Goal: Information Seeking & Learning: Learn about a topic

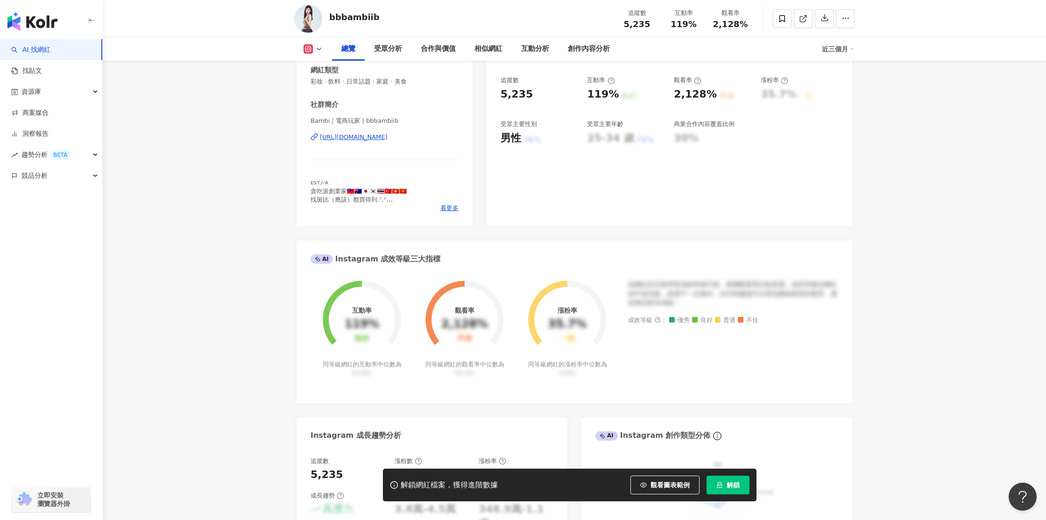
scroll to position [166, 0]
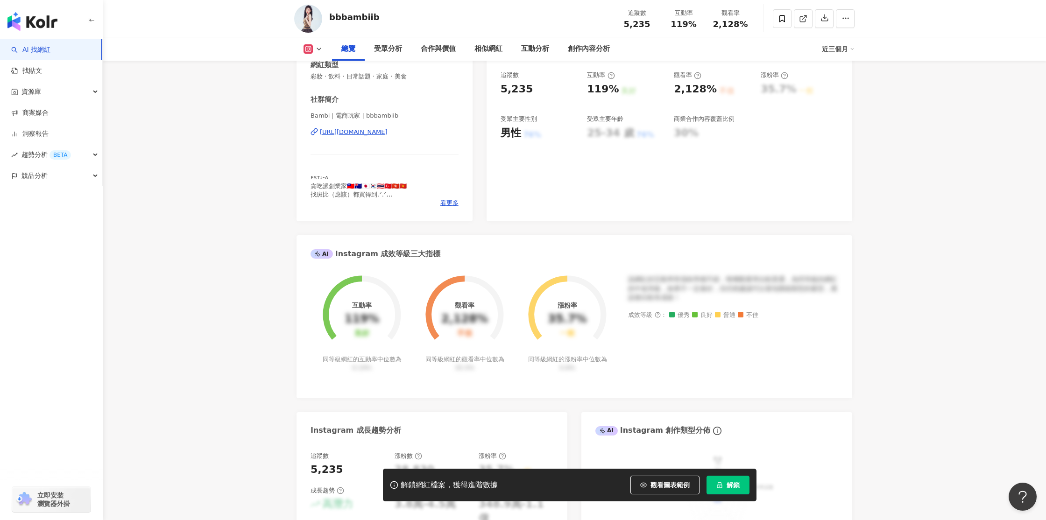
drag, startPoint x: 679, startPoint y: 480, endPoint x: 859, endPoint y: 293, distance: 258.9
click at [679, 480] on button "觀看圖表範例" at bounding box center [664, 485] width 69 height 19
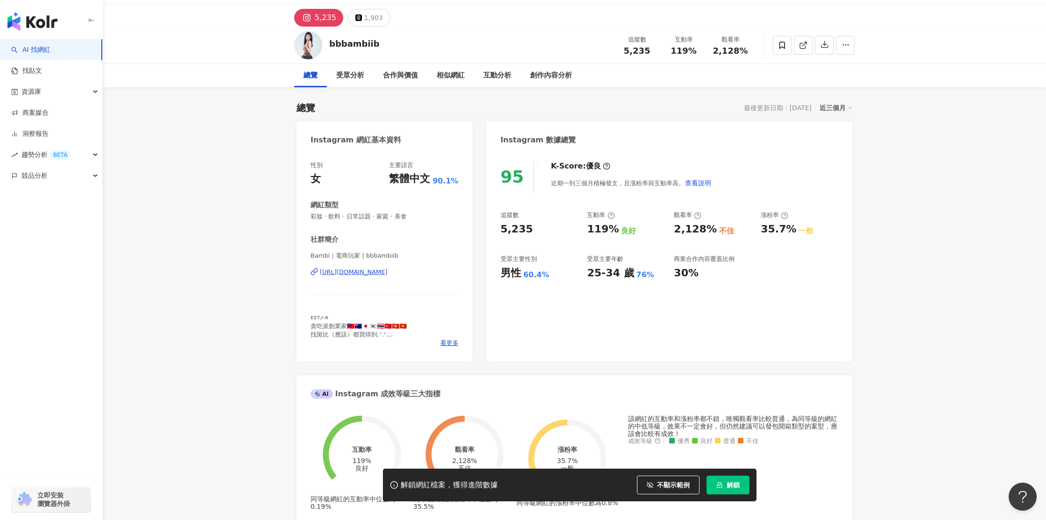
scroll to position [0, 0]
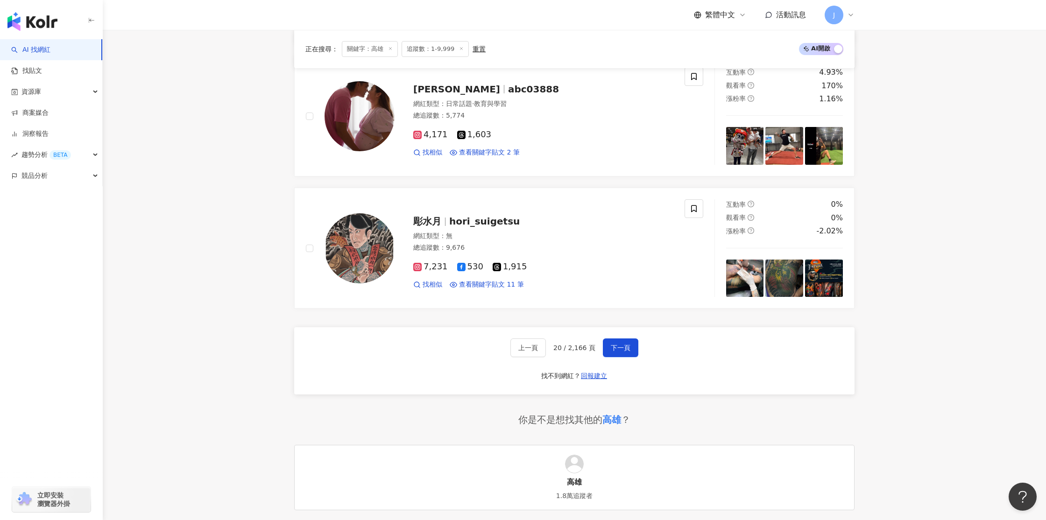
scroll to position [1476, 0]
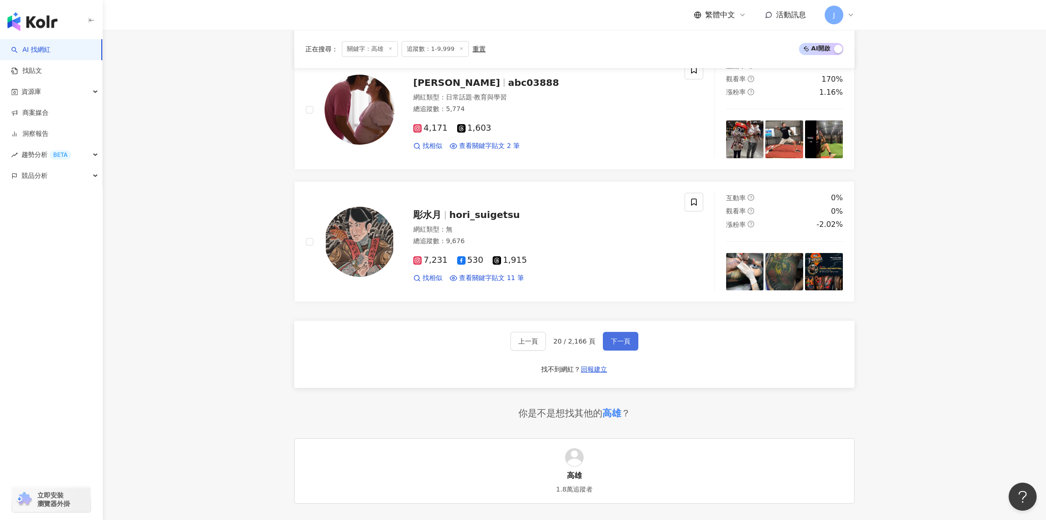
click at [624, 340] on span "下一頁" at bounding box center [621, 341] width 20 height 7
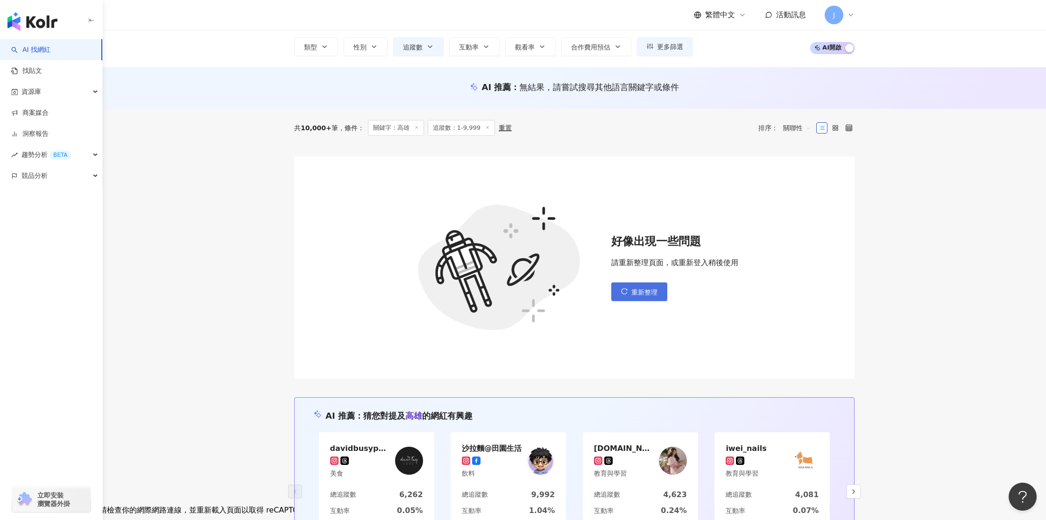
scroll to position [54, 0]
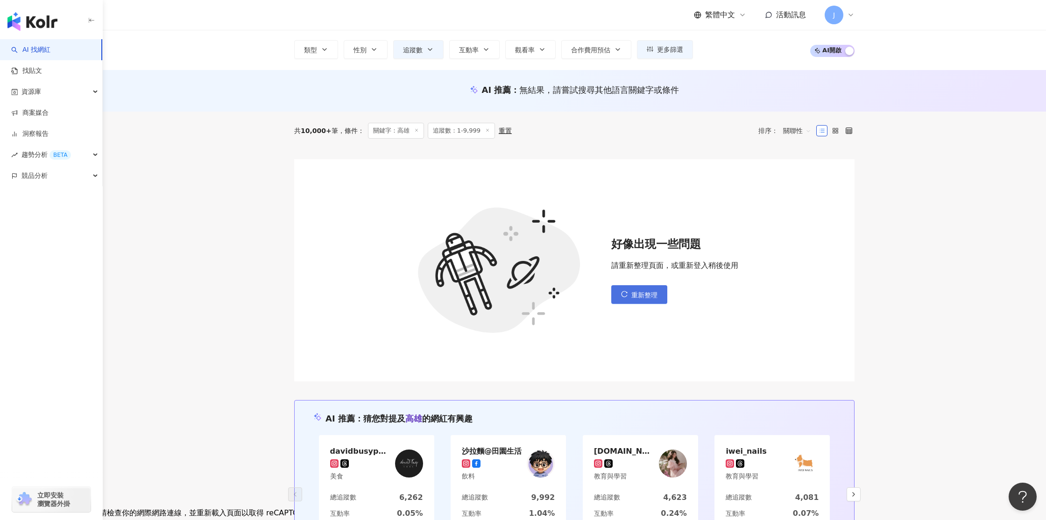
click at [648, 296] on span "重新整理" at bounding box center [644, 294] width 26 height 7
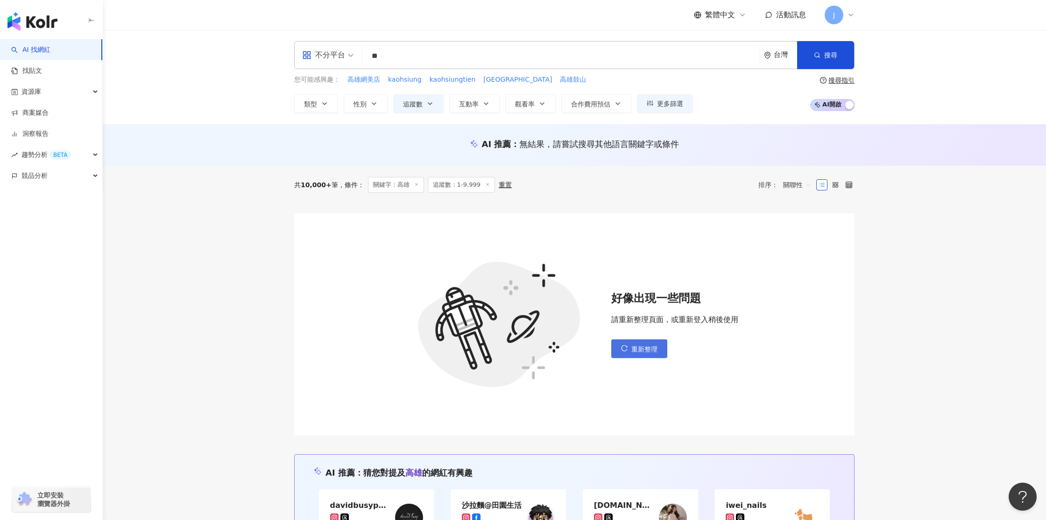
click at [629, 350] on button "重新整理" at bounding box center [639, 348] width 56 height 19
click at [628, 351] on button "重新整理" at bounding box center [639, 348] width 56 height 19
click at [625, 348] on icon "reload" at bounding box center [624, 348] width 7 height 7
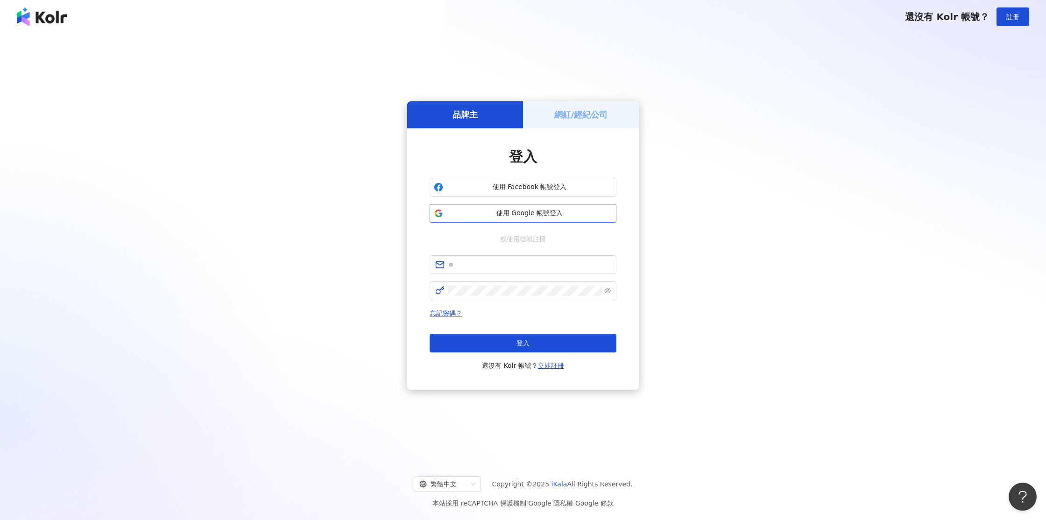
click at [549, 212] on span "使用 Google 帳號登入" at bounding box center [529, 213] width 165 height 9
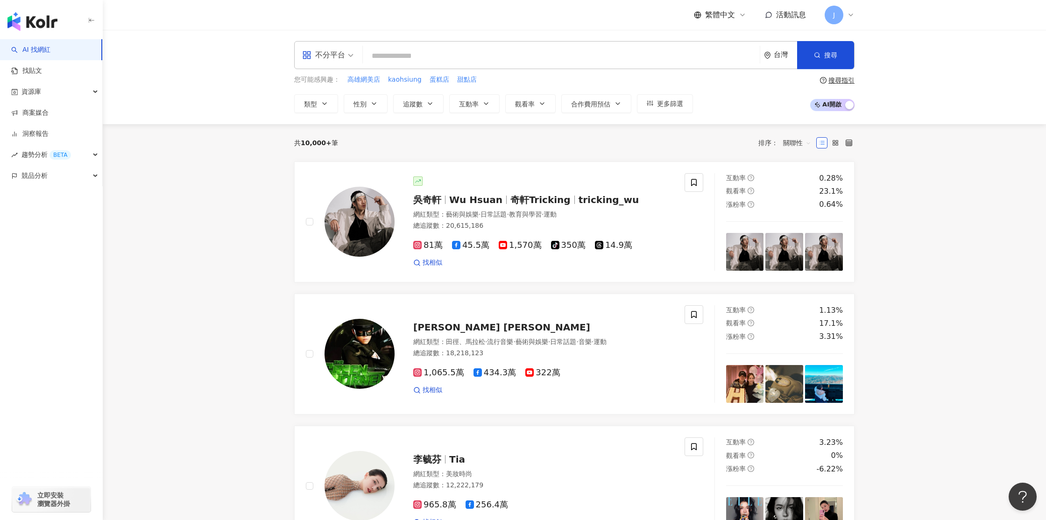
click at [400, 56] on input "search" at bounding box center [560, 56] width 389 height 18
type input "*"
click at [408, 82] on span "kaohsiung" at bounding box center [405, 79] width 34 height 9
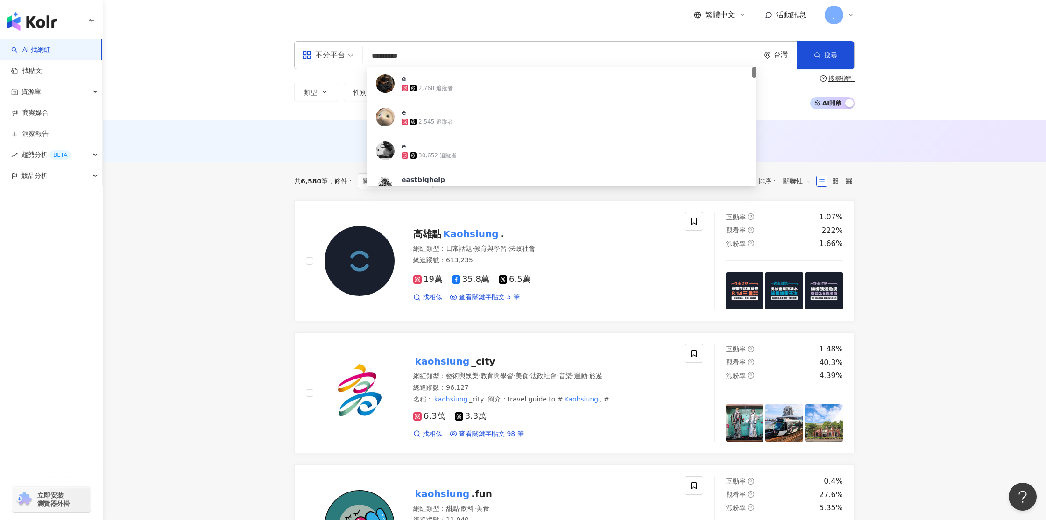
drag, startPoint x: 418, startPoint y: 58, endPoint x: 363, endPoint y: 57, distance: 55.1
click at [363, 57] on div "不分平台 ********* 台灣 搜尋 392057f1-9457-444a-984f-7f39834f80dd e 2,768 追蹤者 e 2,545 追…" at bounding box center [574, 55] width 560 height 28
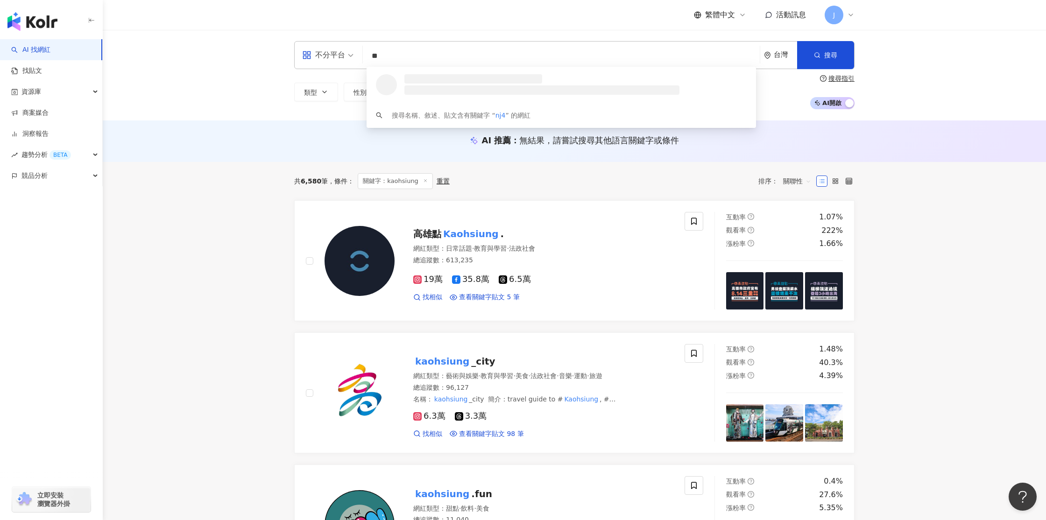
type input "*"
type input "**"
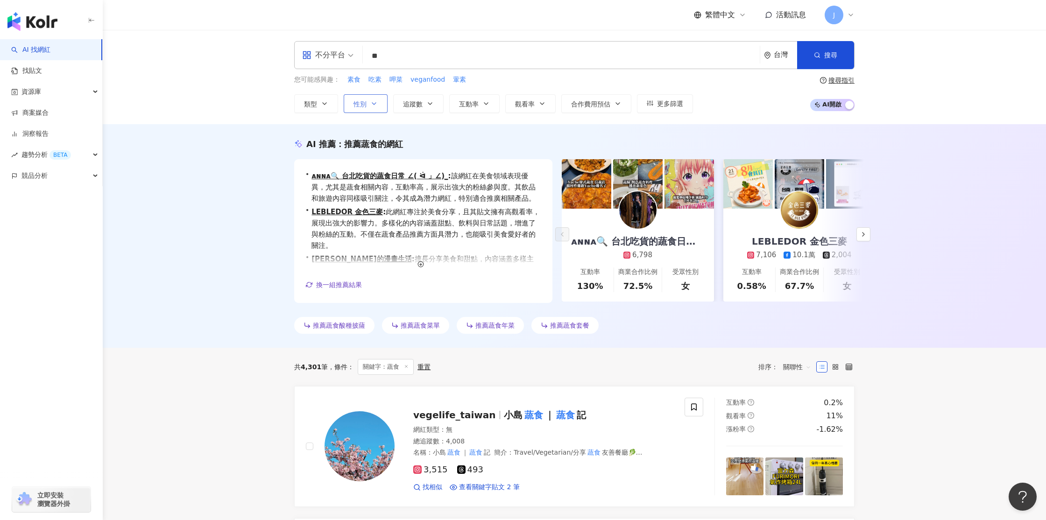
click at [369, 104] on button "性別" at bounding box center [366, 103] width 44 height 19
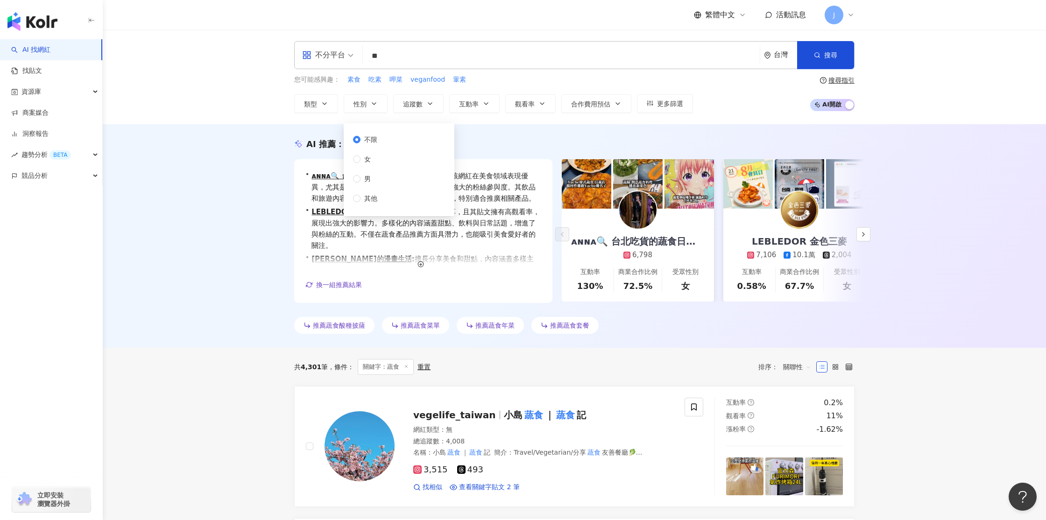
click at [222, 98] on div "不分平台 ** 台灣 搜尋 9a60823f-d070-4ece-b56c-15ea3f398d98 vegelife_taiwan 4,008 追蹤者 滷菩…" at bounding box center [574, 77] width 943 height 94
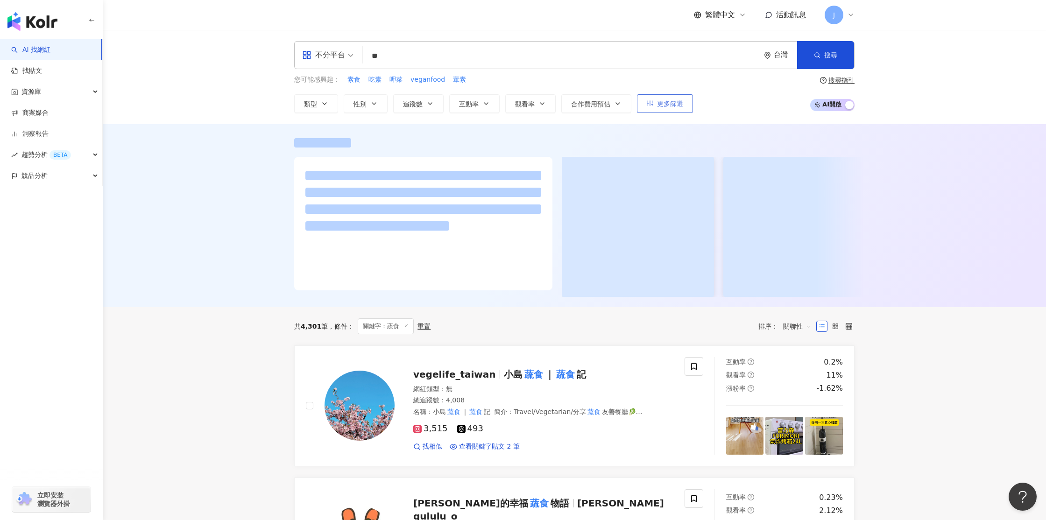
click at [656, 109] on button "更多篩選" at bounding box center [665, 103] width 56 height 19
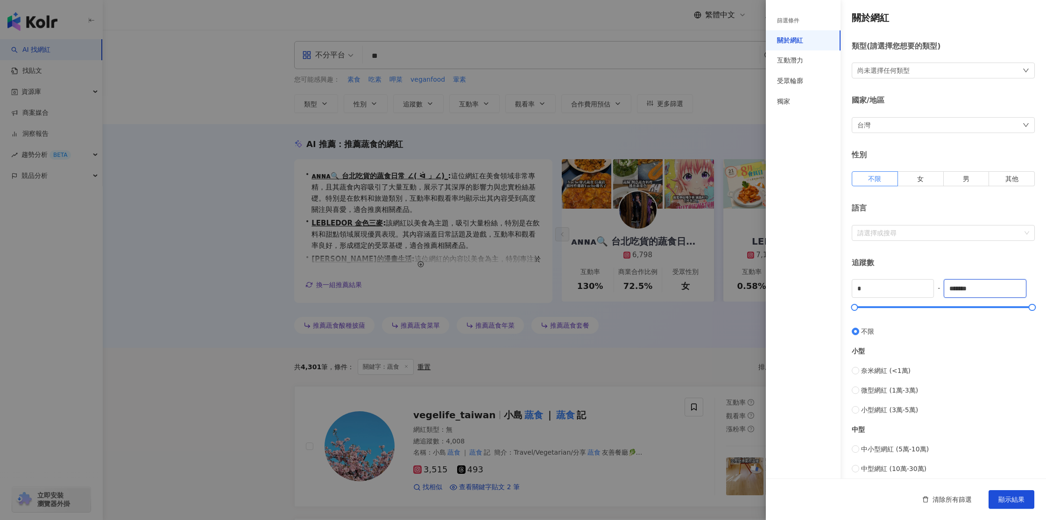
drag, startPoint x: 986, startPoint y: 289, endPoint x: 938, endPoint y: 290, distance: 47.6
click at [938, 290] on div "* - ******* 不限 小型 奈米網紅 (<1萬) 微型網紅 (1萬-3萬) 小型網紅 (3萬-5萬) 中型 中小型網紅 (5萬-10萬) 中型網紅 (…" at bounding box center [943, 415] width 183 height 273
click at [871, 370] on span "奈米網紅 (<1萬)" at bounding box center [885, 371] width 49 height 10
type input "****"
click at [866, 385] on span "微型網紅 (1萬-3萬)" at bounding box center [889, 390] width 57 height 10
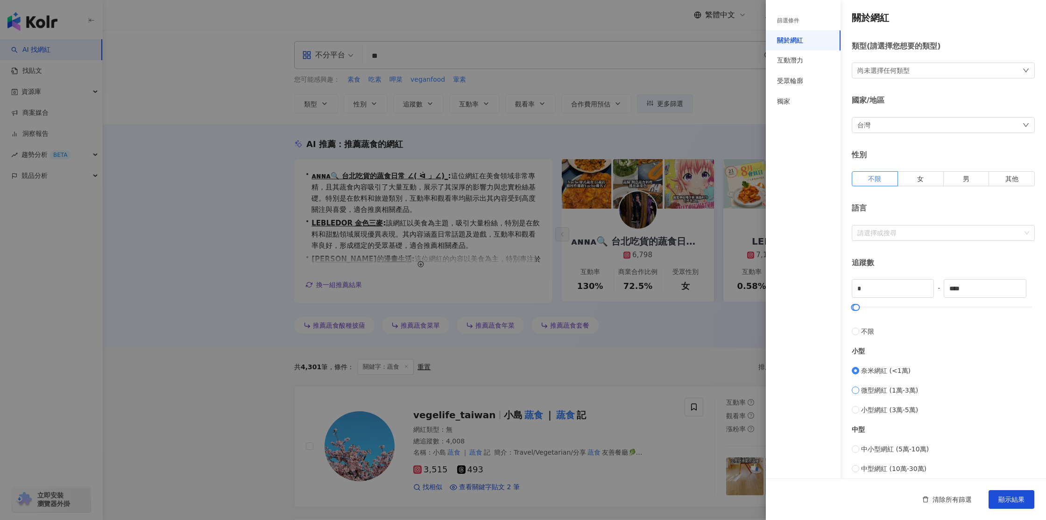
type input "*****"
click at [866, 371] on span "奈米網紅 (<1萬)" at bounding box center [885, 371] width 49 height 10
type input "*"
type input "****"
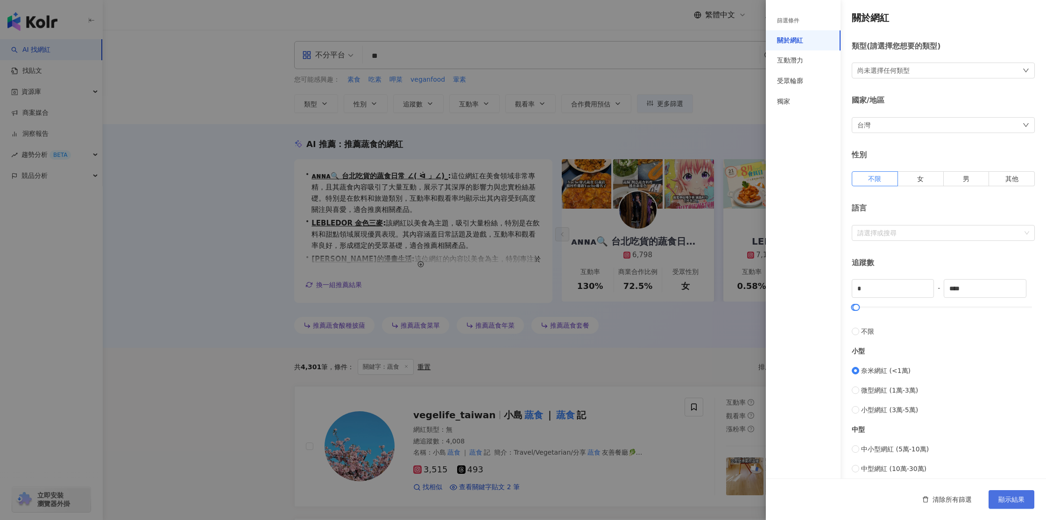
click at [1021, 500] on span "顯示結果" at bounding box center [1011, 499] width 26 height 7
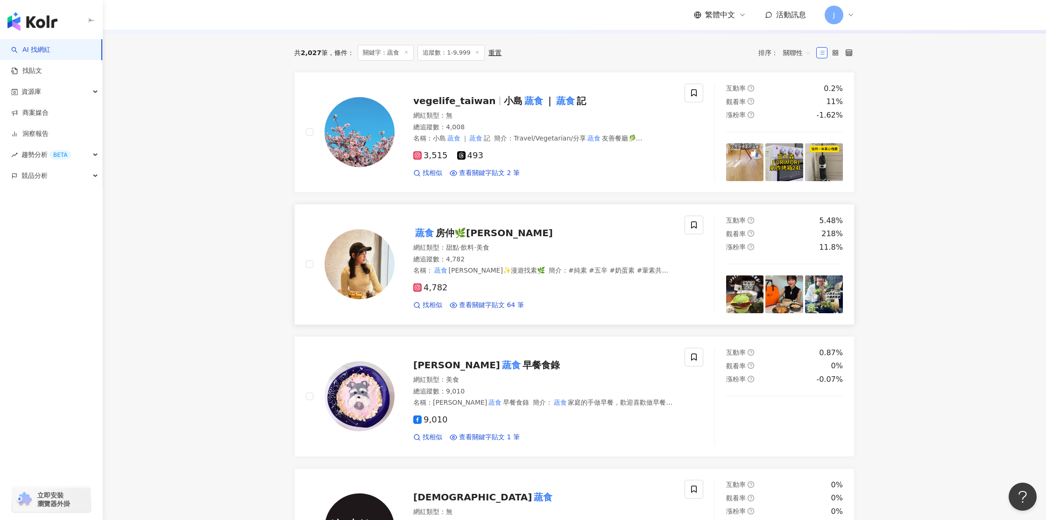
scroll to position [132, 0]
click at [439, 230] on span "房仲🌿Peggy" at bounding box center [494, 233] width 117 height 11
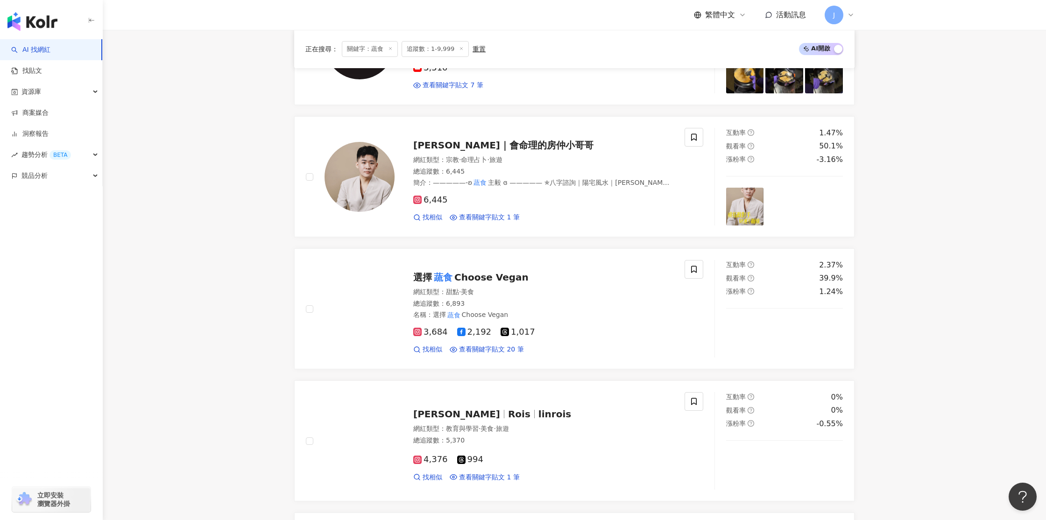
scroll to position [616, 0]
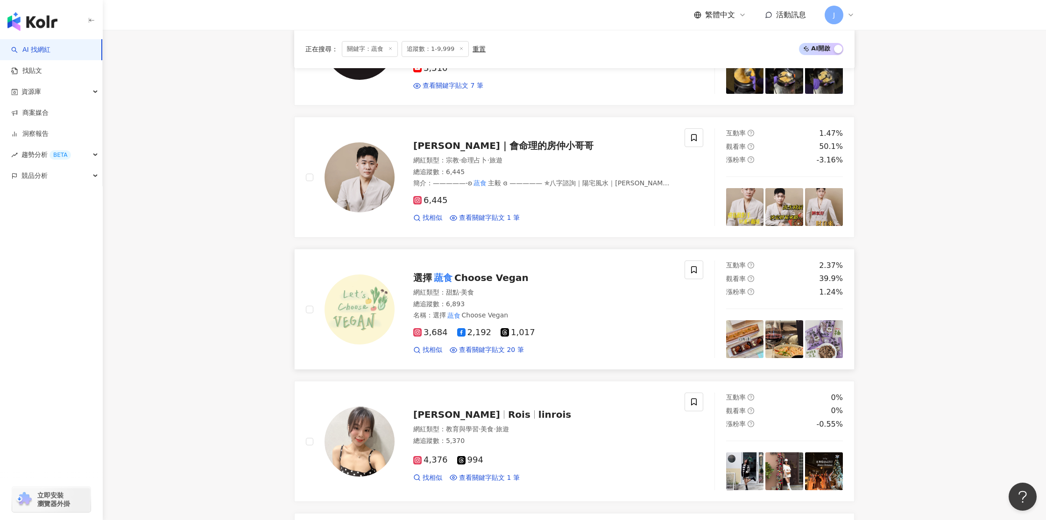
click at [449, 280] on mark "蔬食" at bounding box center [443, 277] width 22 height 15
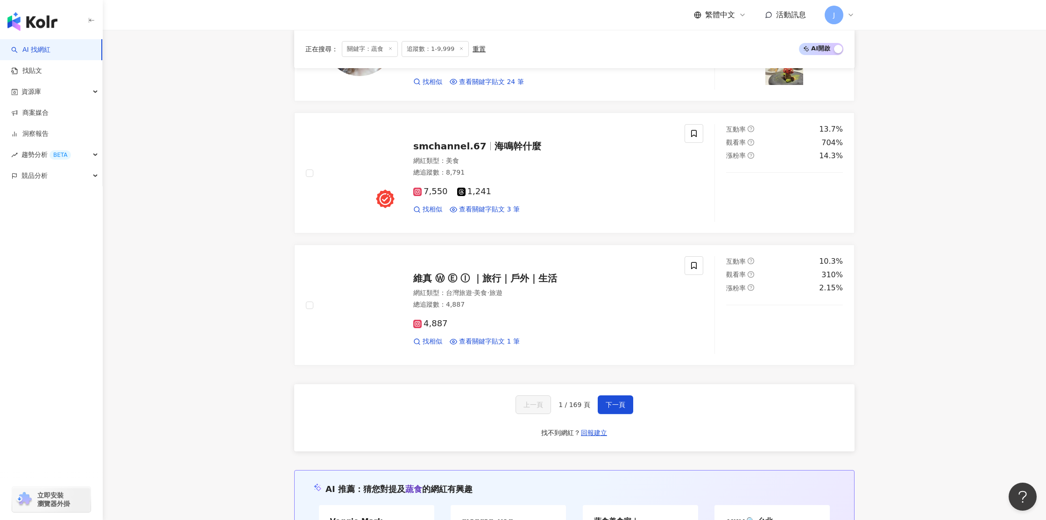
scroll to position [1415, 0]
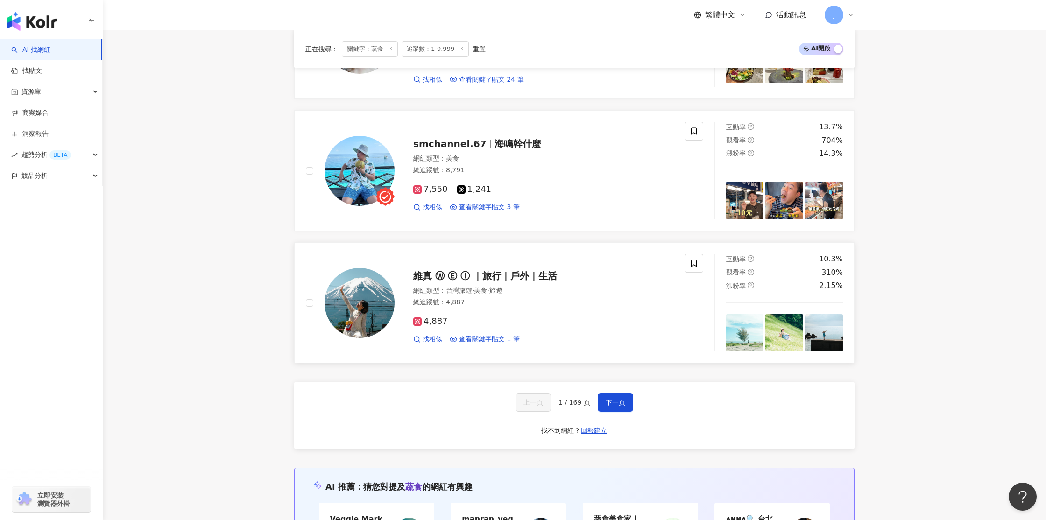
click at [443, 276] on span "維真 Ⓦ Ⓔ Ⓘ ｜旅行｜戶外｜生活" at bounding box center [485, 275] width 144 height 11
click at [608, 408] on button "下一頁" at bounding box center [615, 402] width 35 height 19
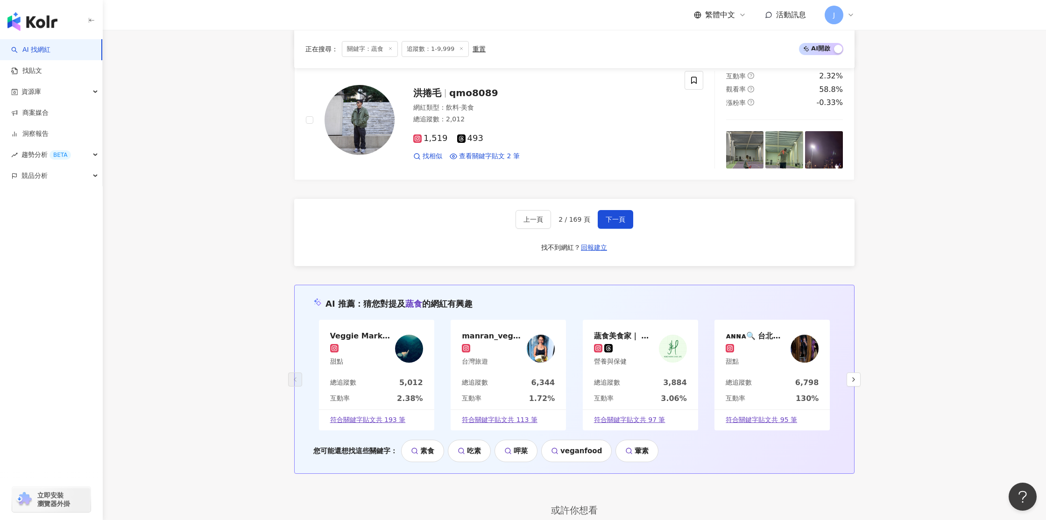
scroll to position [1571, 0]
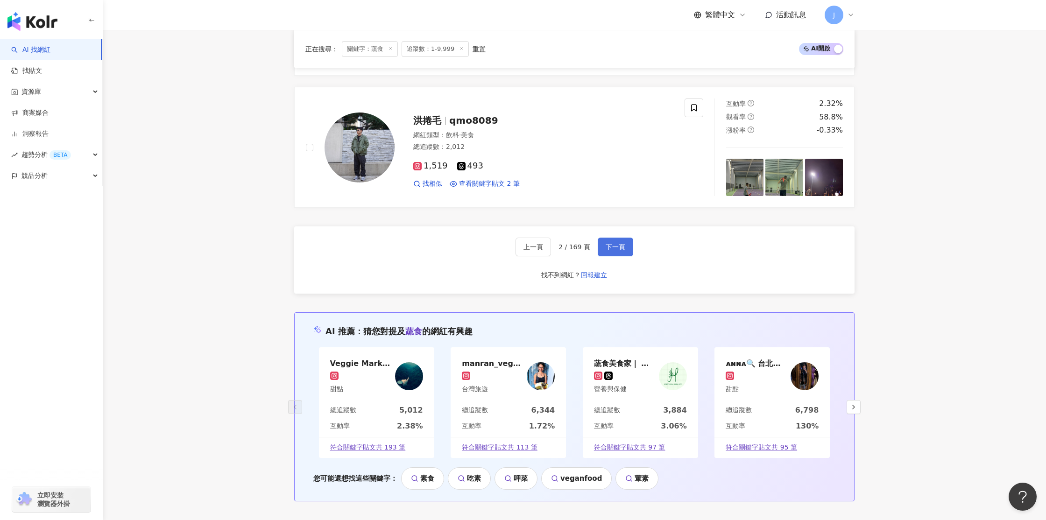
click at [620, 253] on button "下一頁" at bounding box center [615, 247] width 35 height 19
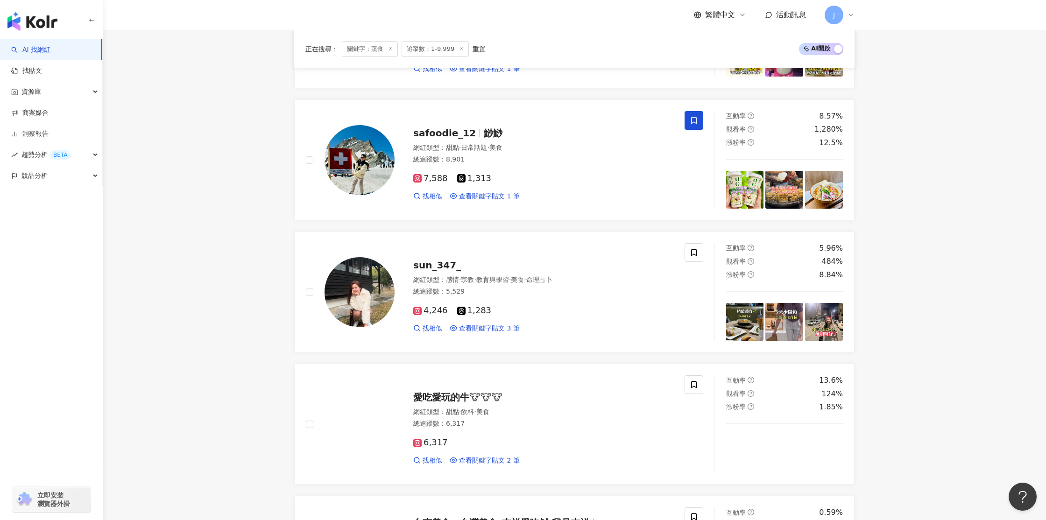
scroll to position [764, 0]
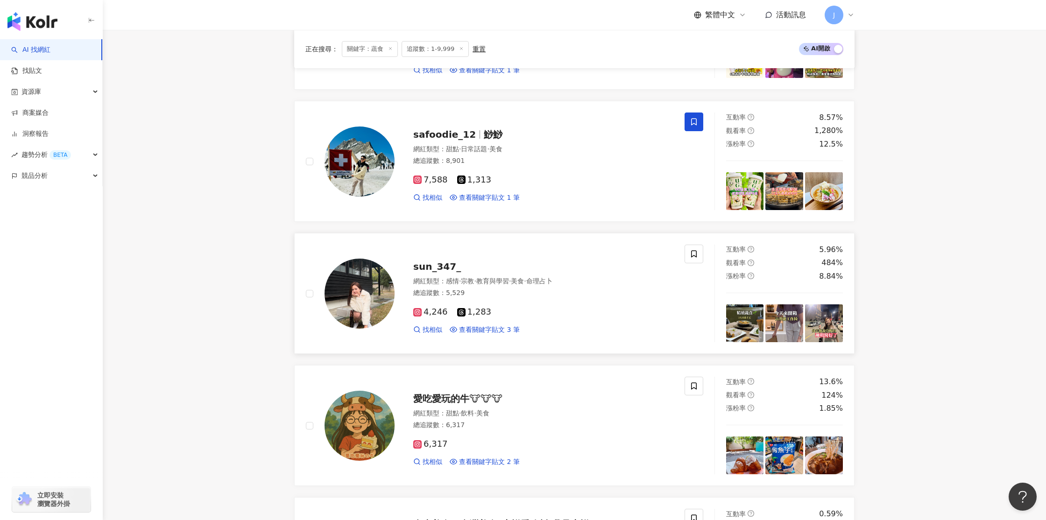
click at [382, 284] on img at bounding box center [359, 294] width 70 height 70
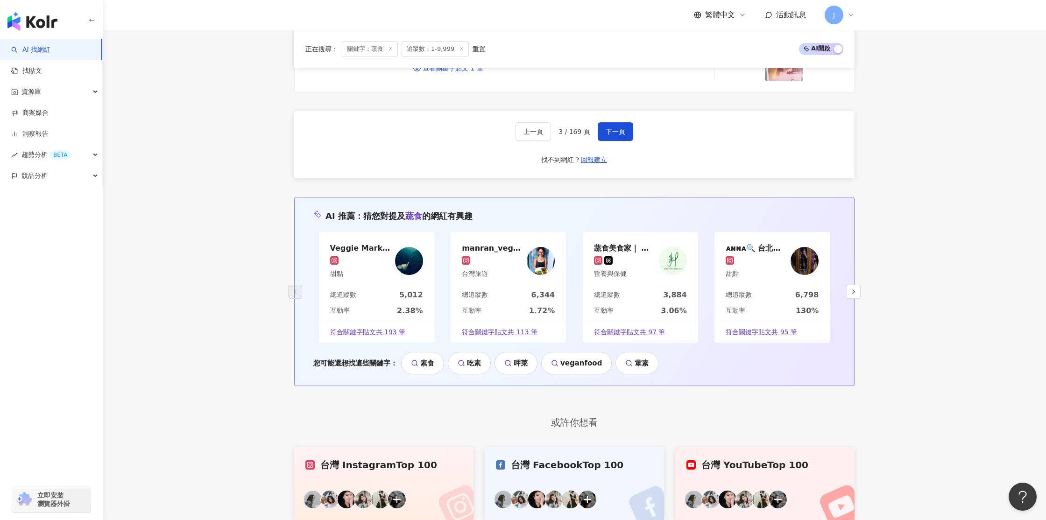
scroll to position [1685, 0]
click at [610, 135] on span "下一頁" at bounding box center [616, 132] width 20 height 7
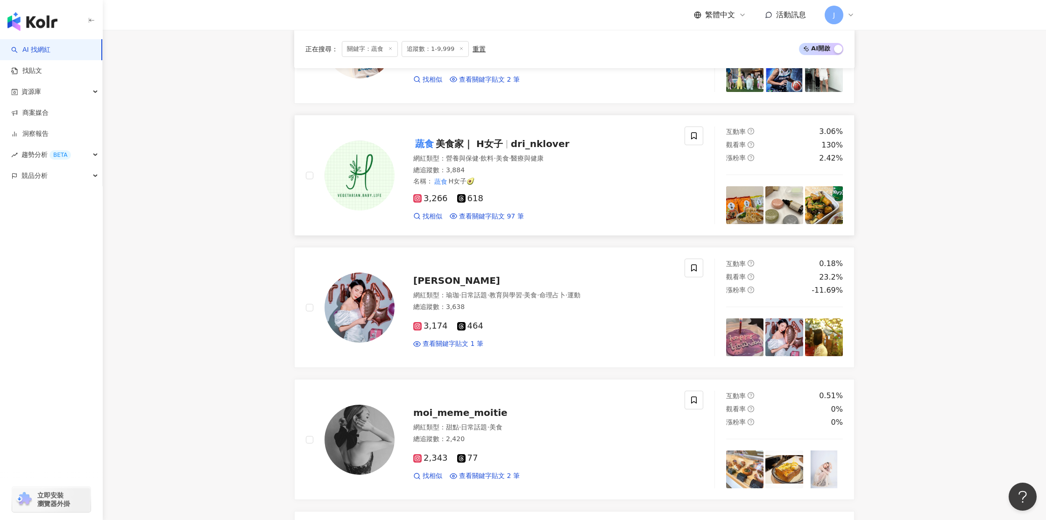
scroll to position [1142, 0]
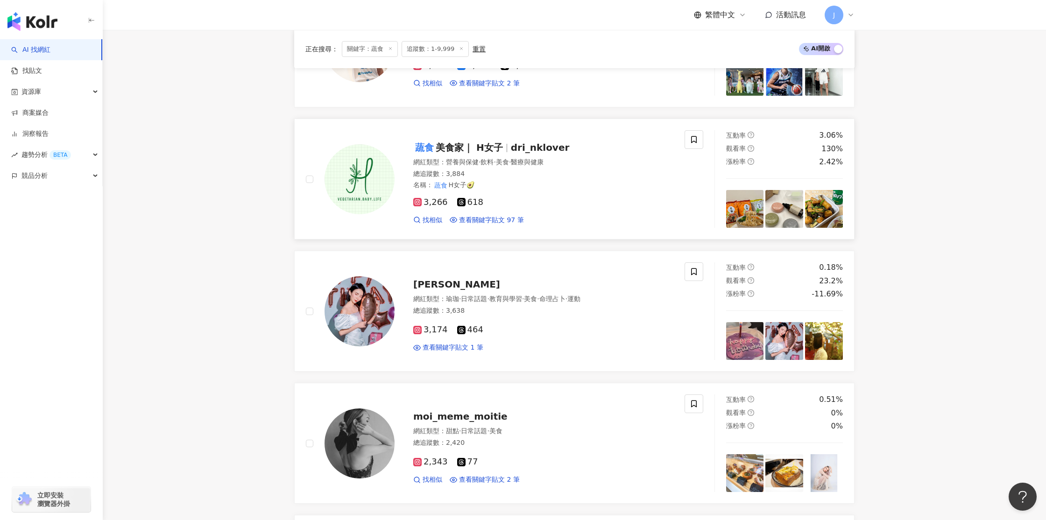
drag, startPoint x: 475, startPoint y: 146, endPoint x: 480, endPoint y: 143, distance: 5.2
click at [476, 145] on span "美食家｜ H女子" at bounding box center [469, 147] width 67 height 11
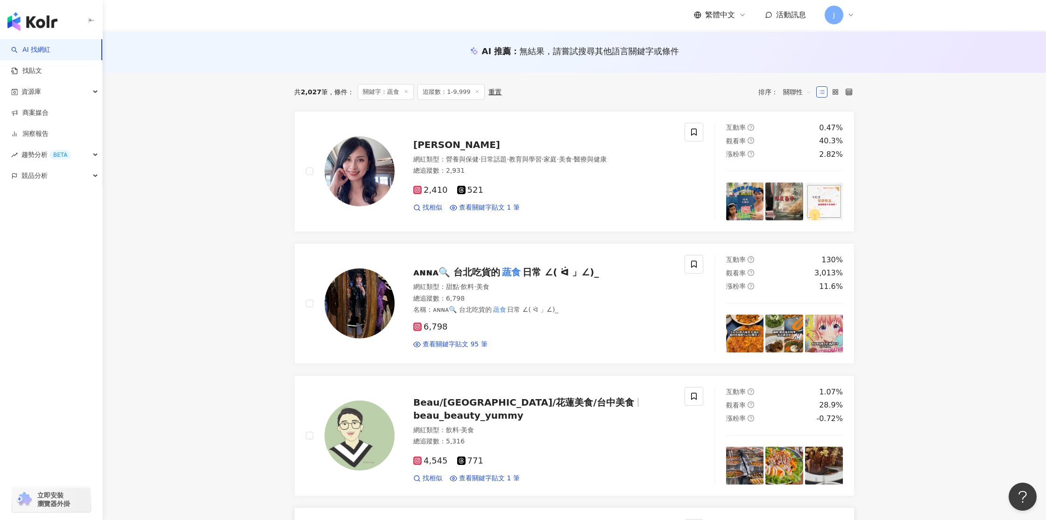
scroll to position [92, 0]
click at [434, 278] on span "ᴀɴɴᴀ🔍 台北吃貨的" at bounding box center [456, 272] width 87 height 11
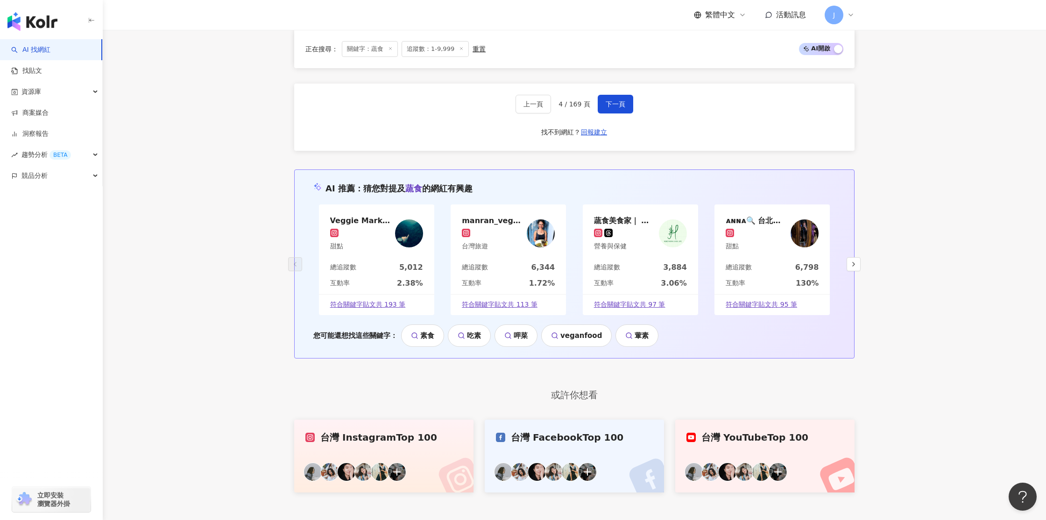
scroll to position [1707, 0]
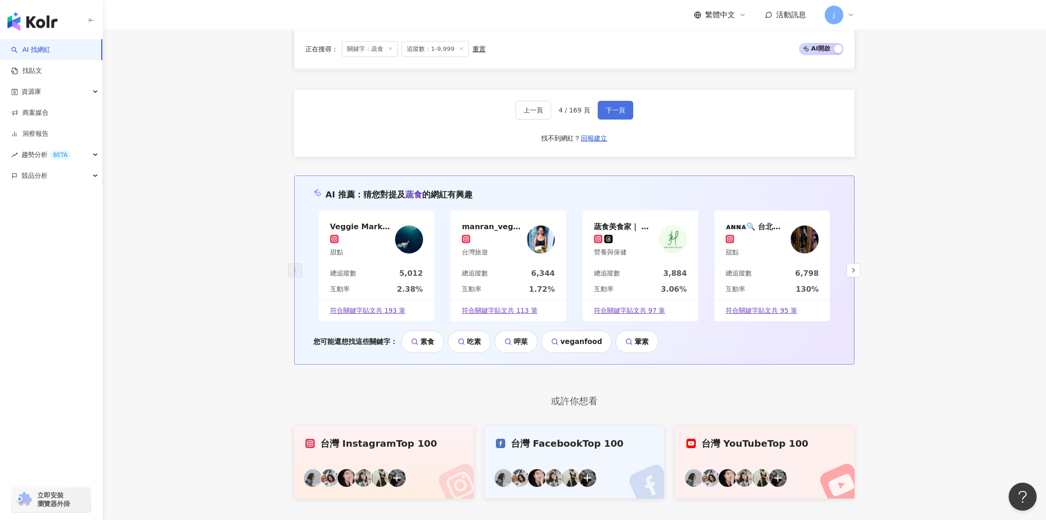
click at [616, 117] on button "下一頁" at bounding box center [615, 110] width 35 height 19
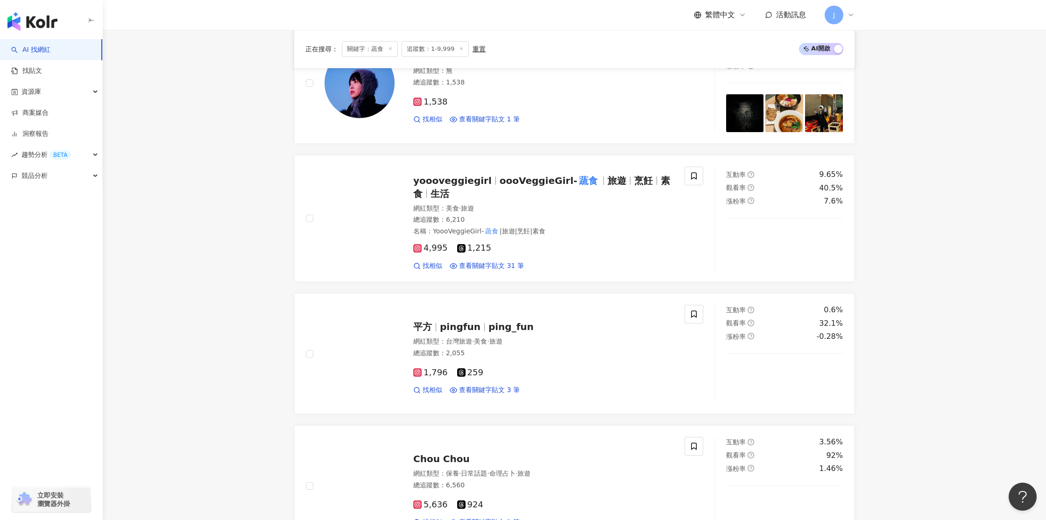
scroll to position [1126, 0]
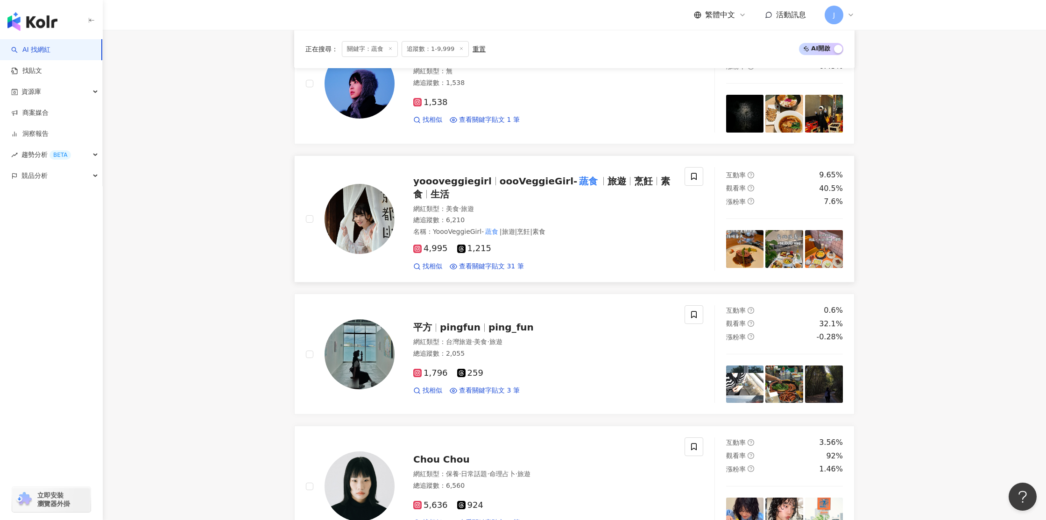
click at [461, 180] on span "yoooveggiegirl" at bounding box center [452, 181] width 78 height 11
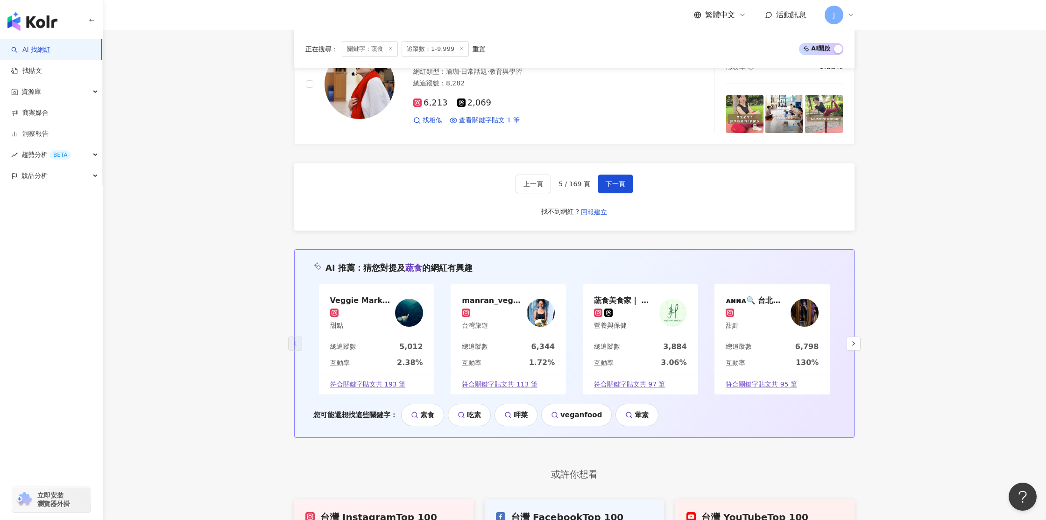
scroll to position [1658, 0]
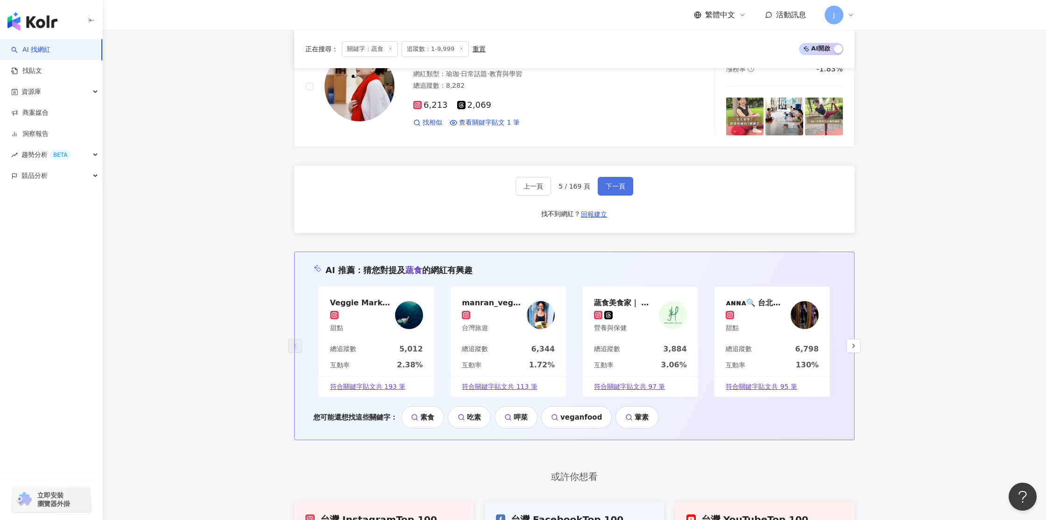
click at [608, 187] on span "下一頁" at bounding box center [616, 186] width 20 height 7
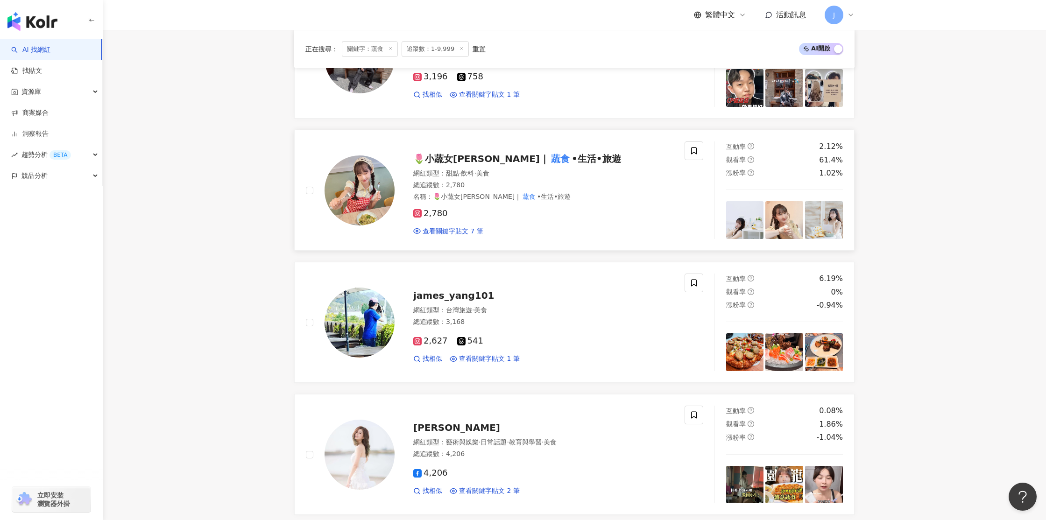
scroll to position [1261, 0]
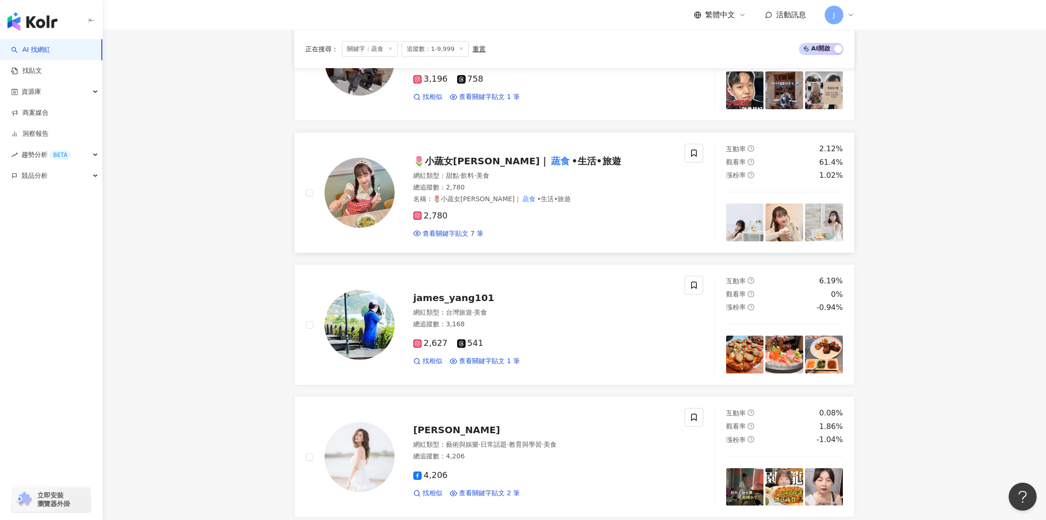
click at [443, 155] on span "🌷小蔬女𝓖𝓲𝓷𝓪｜" at bounding box center [481, 160] width 136 height 11
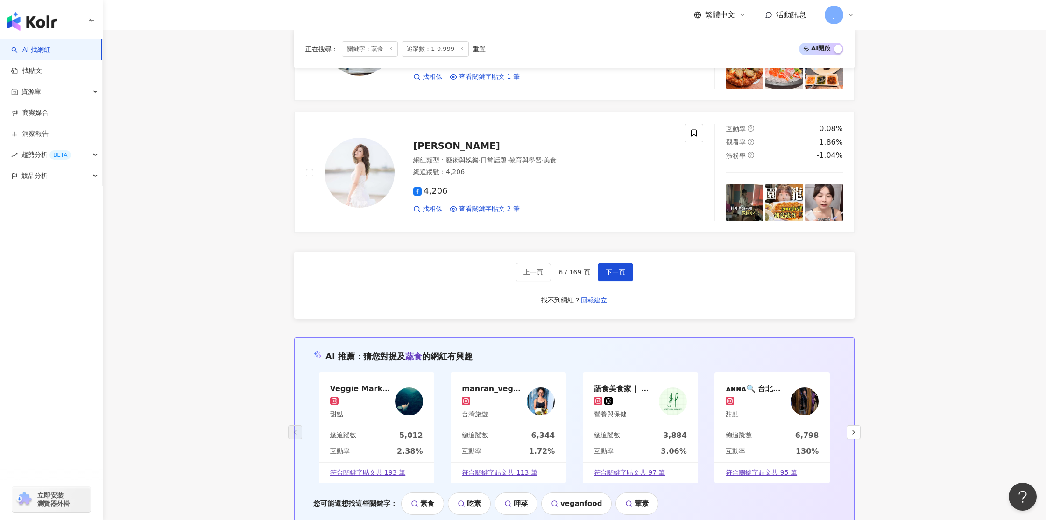
scroll to position [1543, 0]
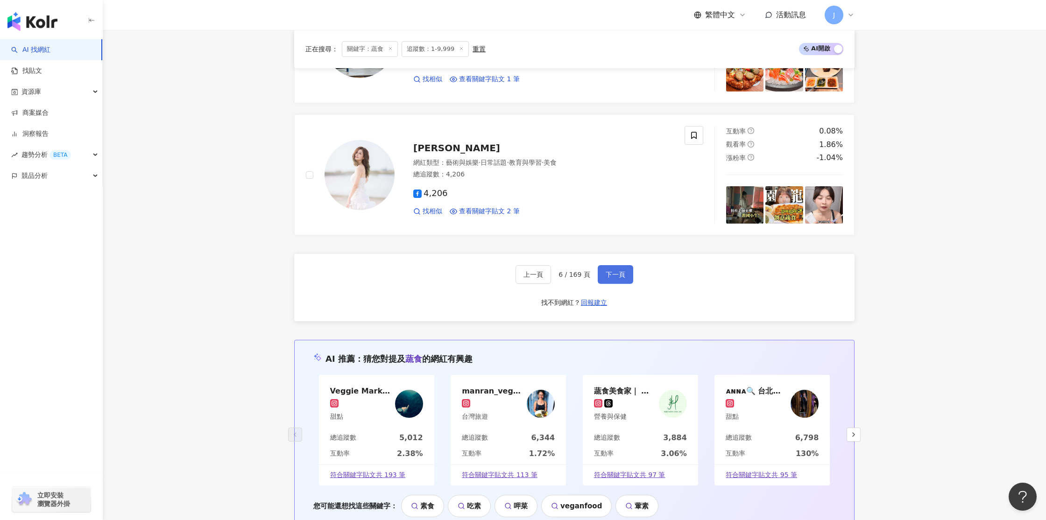
click at [617, 275] on span "下一頁" at bounding box center [616, 274] width 20 height 7
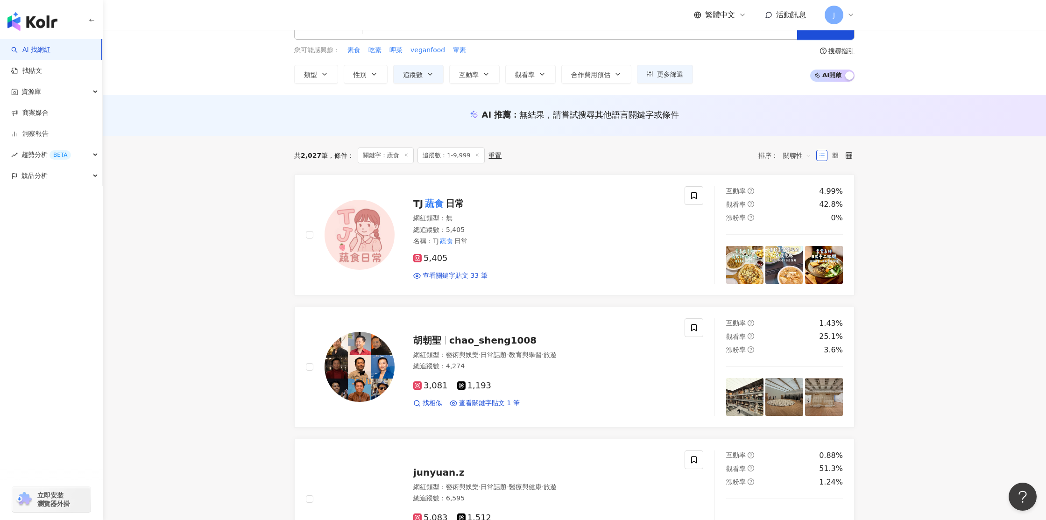
scroll to position [28, 0]
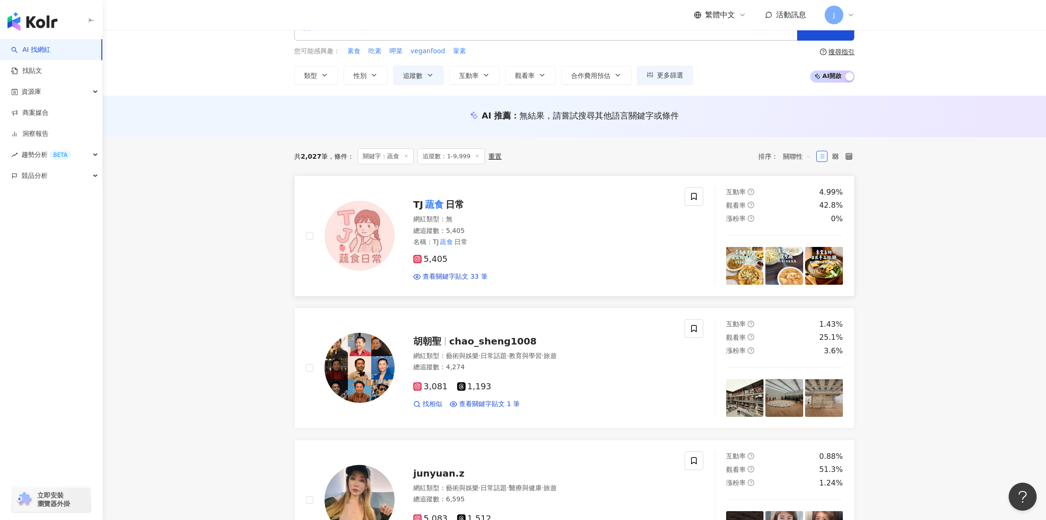
click at [448, 204] on span "日常" at bounding box center [454, 204] width 19 height 11
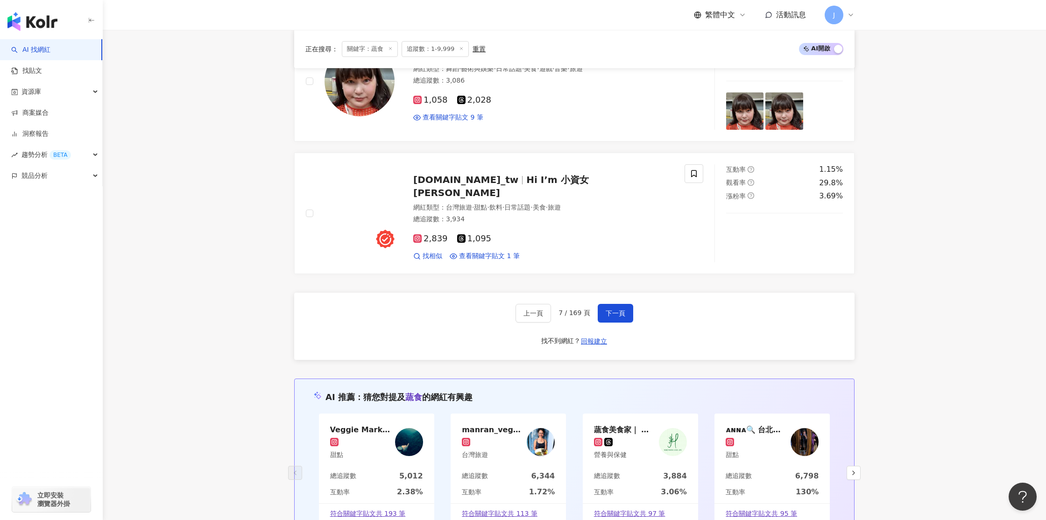
scroll to position [1564, 0]
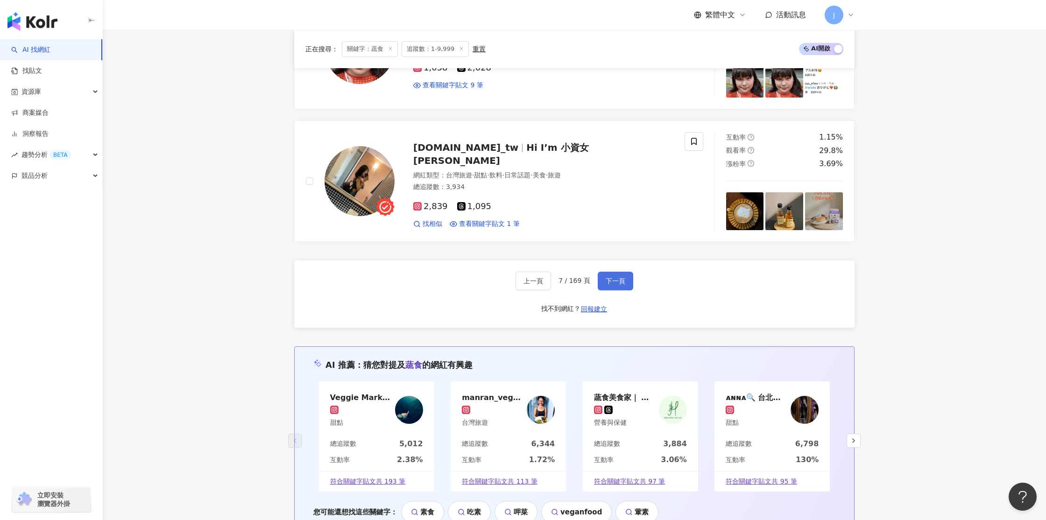
click at [610, 282] on span "下一頁" at bounding box center [616, 280] width 20 height 7
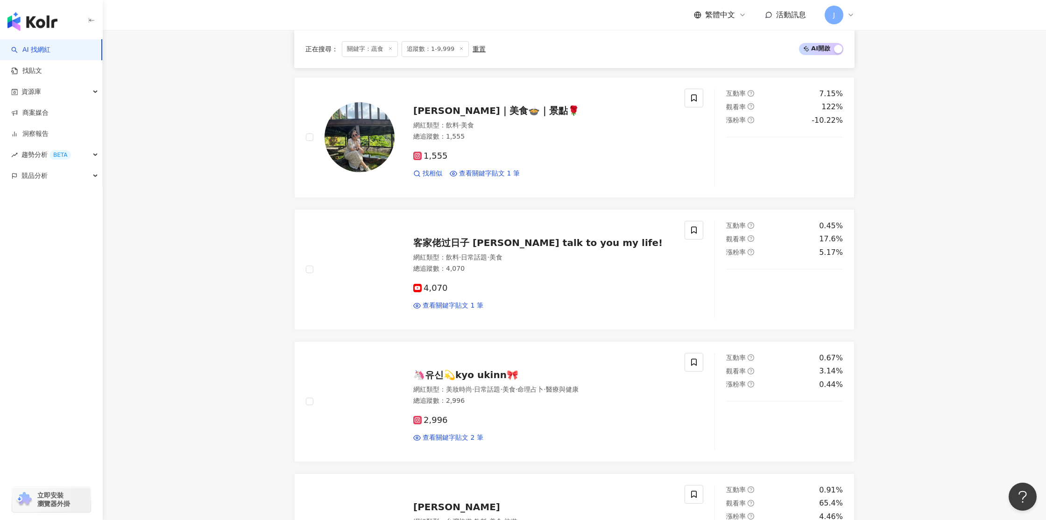
scroll to position [239, 0]
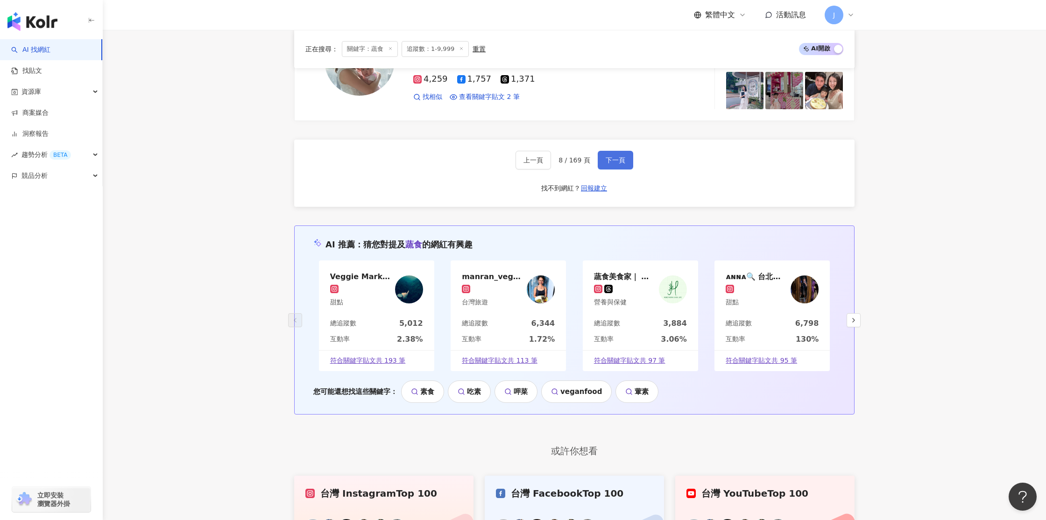
click at [623, 167] on button "下一頁" at bounding box center [615, 160] width 35 height 19
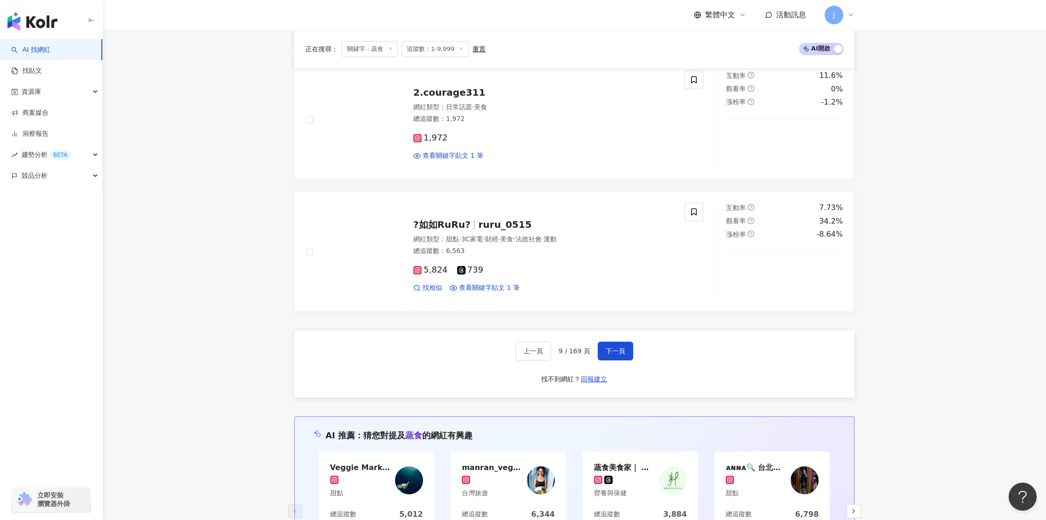
scroll to position [1500, 0]
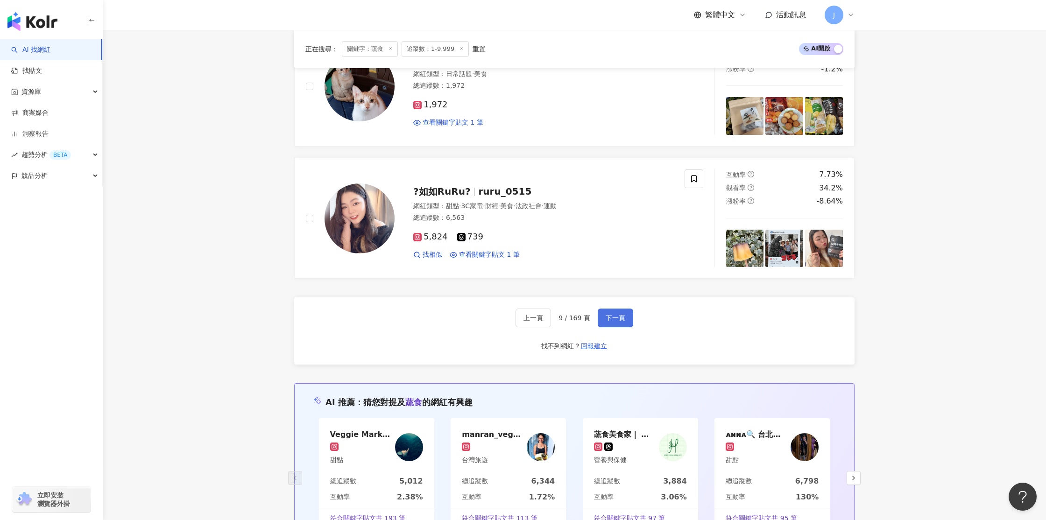
click at [618, 315] on span "下一頁" at bounding box center [616, 317] width 20 height 7
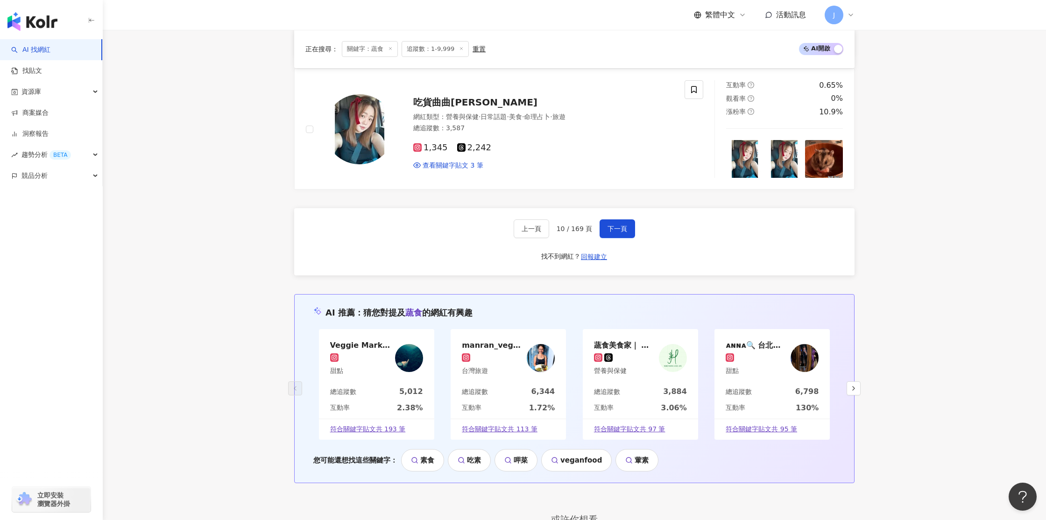
scroll to position [1715, 0]
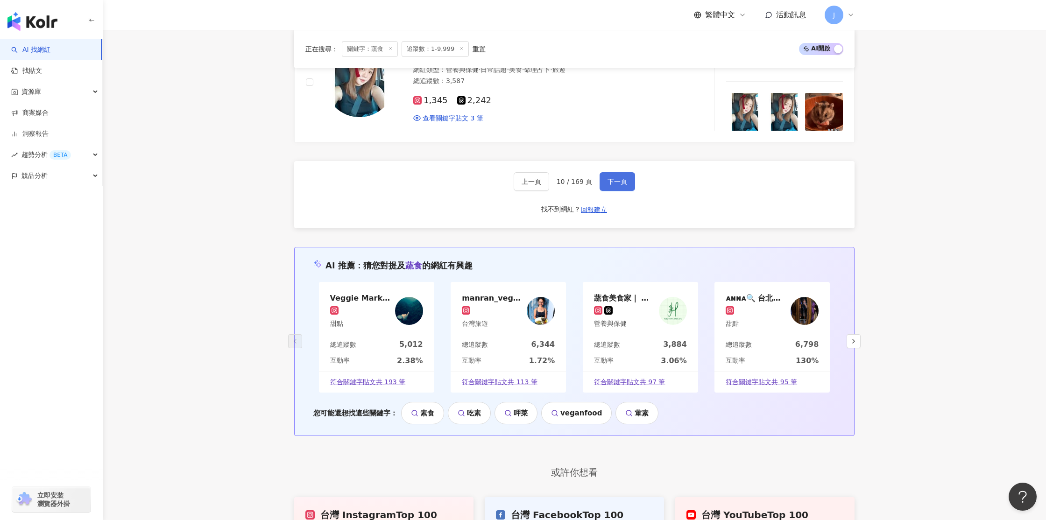
click at [615, 185] on span "下一頁" at bounding box center [617, 181] width 20 height 7
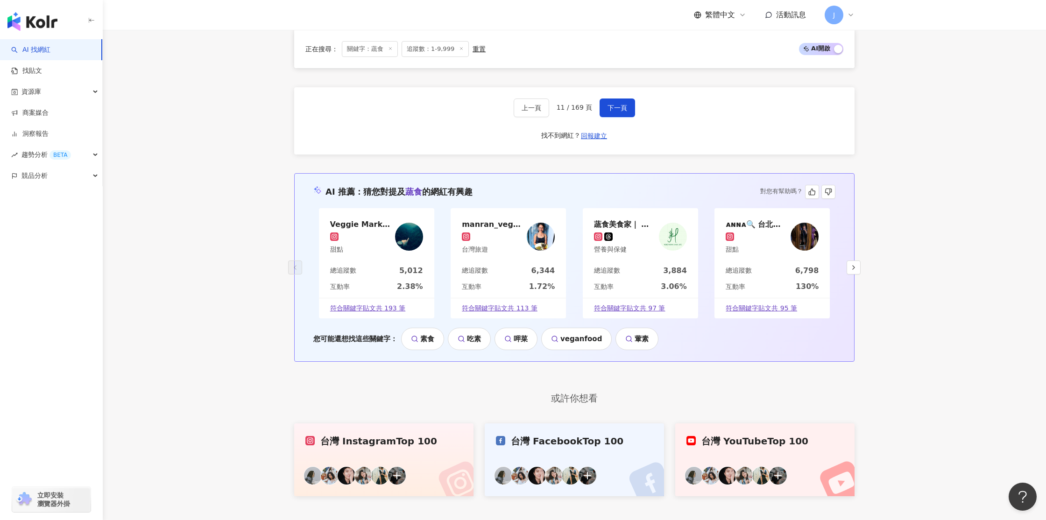
scroll to position [1733, 0]
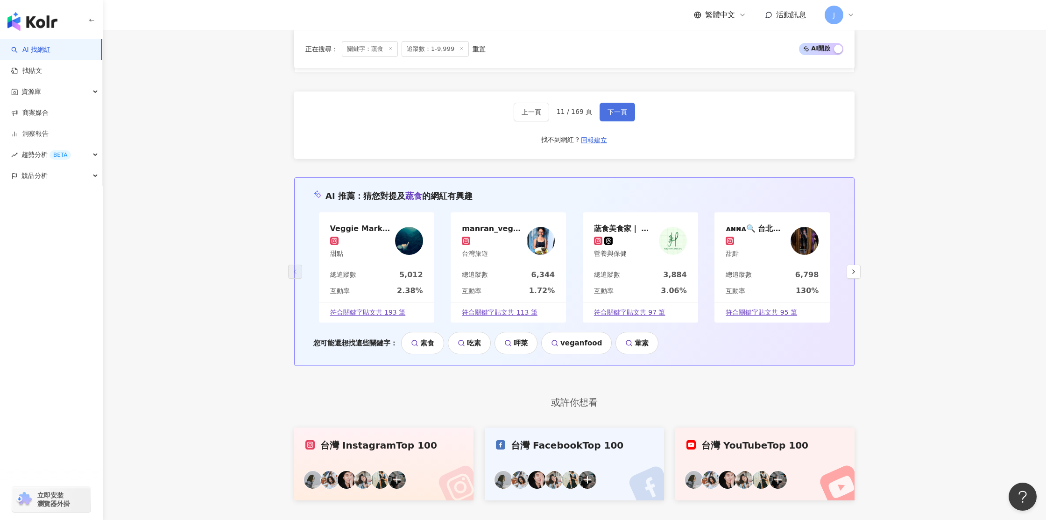
click at [607, 114] on span "下一頁" at bounding box center [617, 111] width 20 height 7
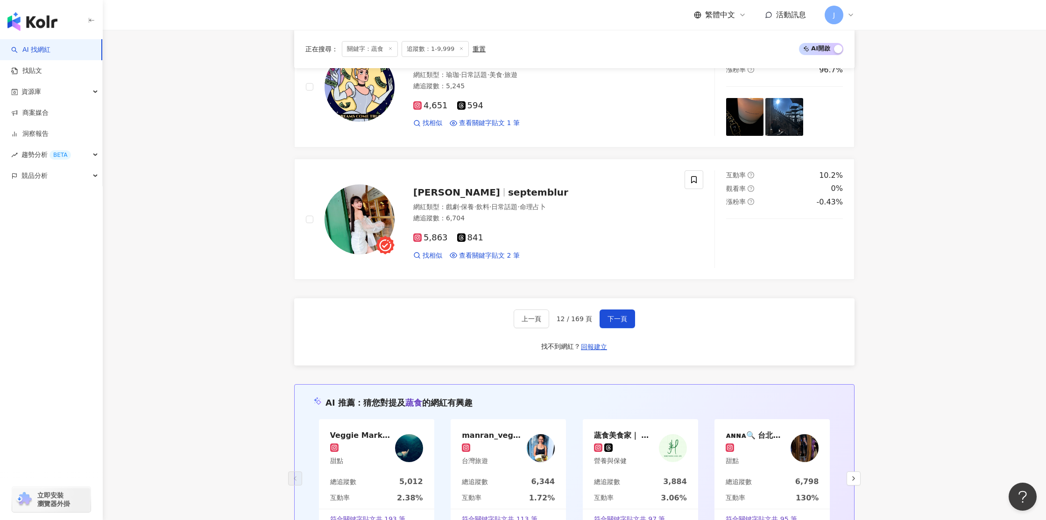
scroll to position [1598, 0]
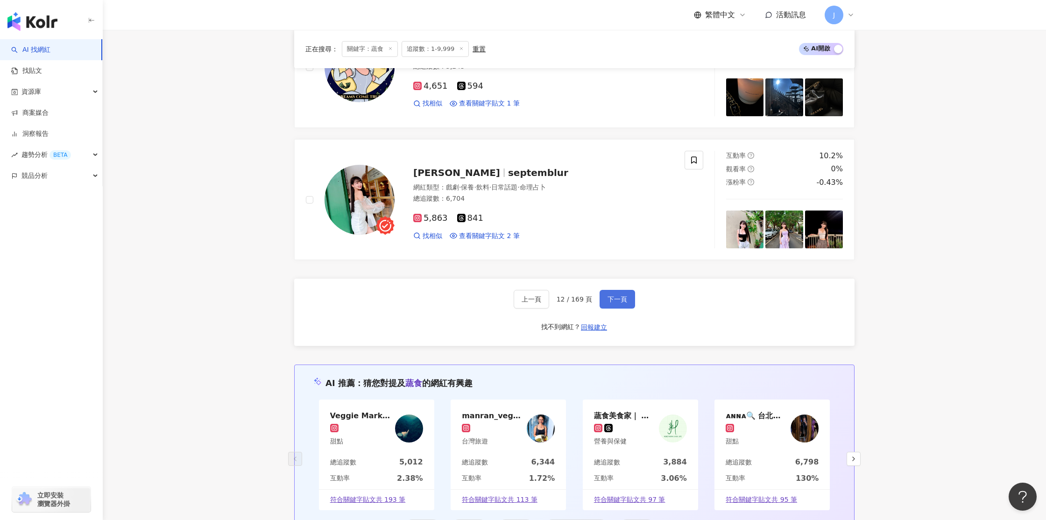
click at [616, 306] on button "下一頁" at bounding box center [616, 299] width 35 height 19
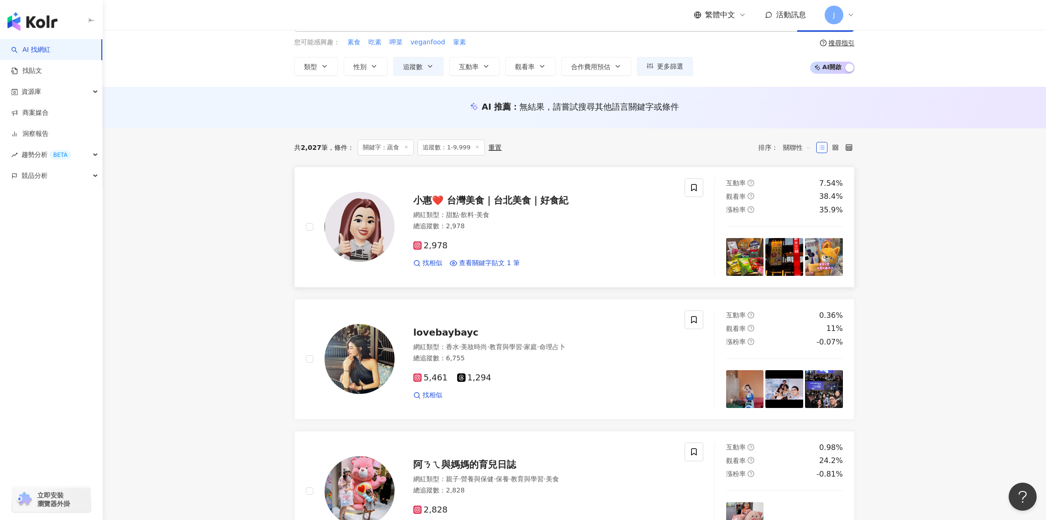
scroll to position [36, 0]
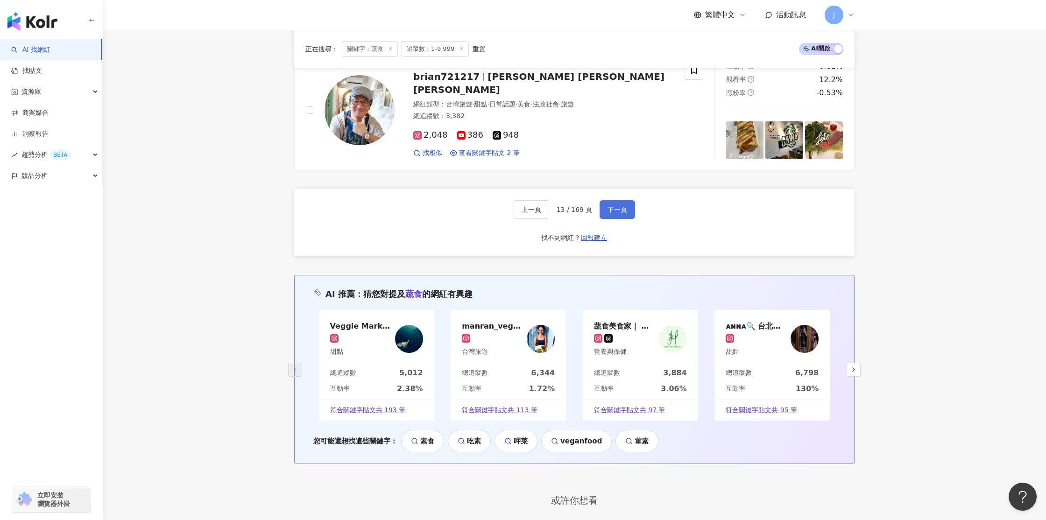
click at [627, 213] on button "下一頁" at bounding box center [616, 209] width 35 height 19
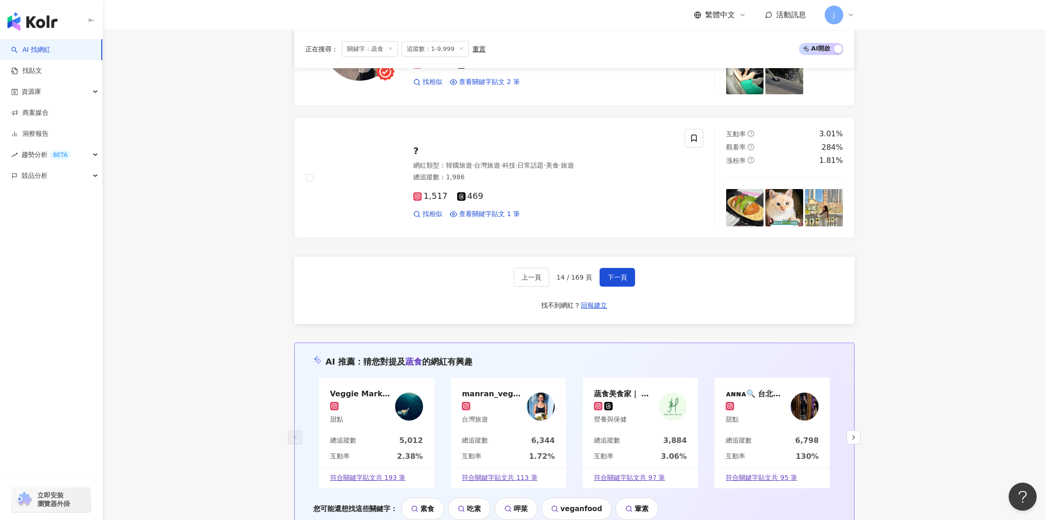
scroll to position [1542, 0]
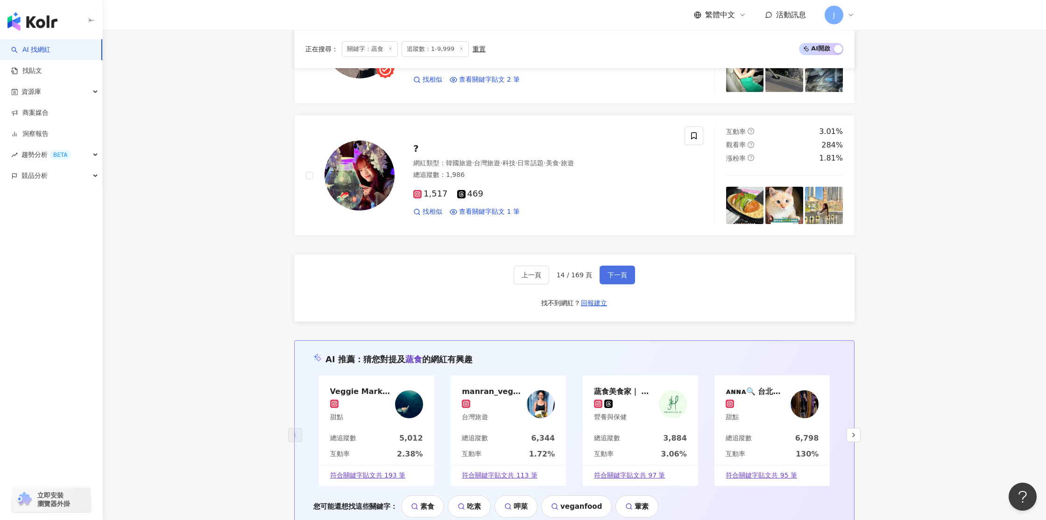
click at [610, 282] on button "下一頁" at bounding box center [616, 275] width 35 height 19
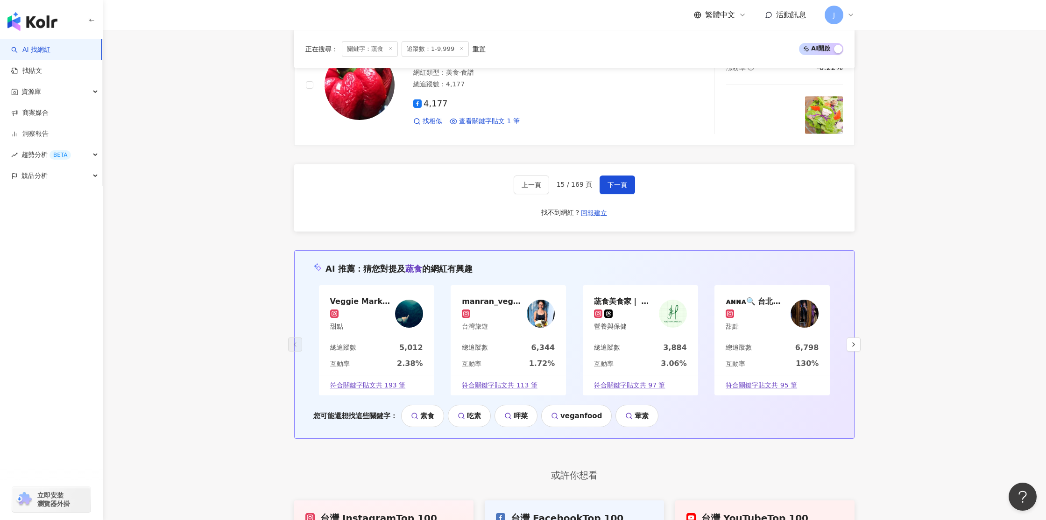
scroll to position [1659, 0]
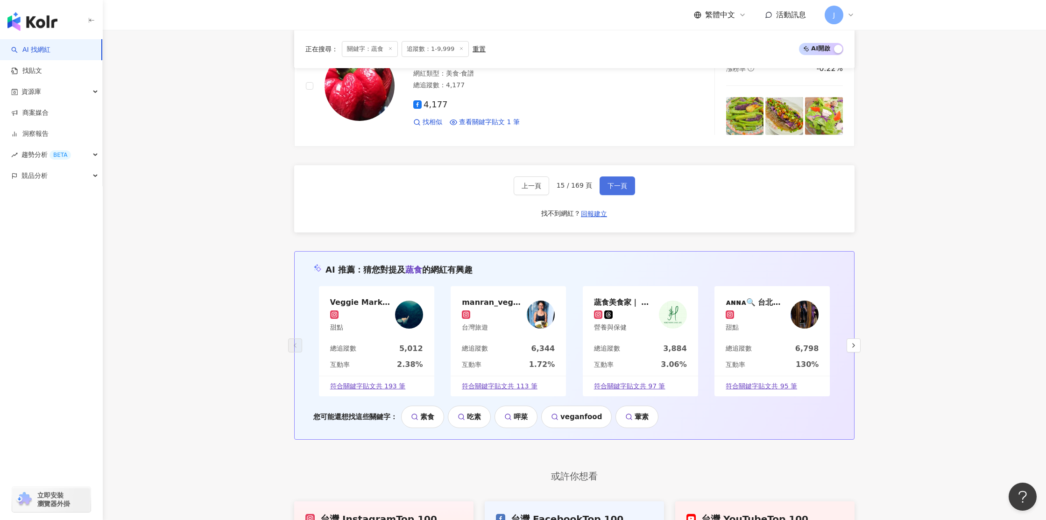
click at [616, 193] on button "下一頁" at bounding box center [616, 185] width 35 height 19
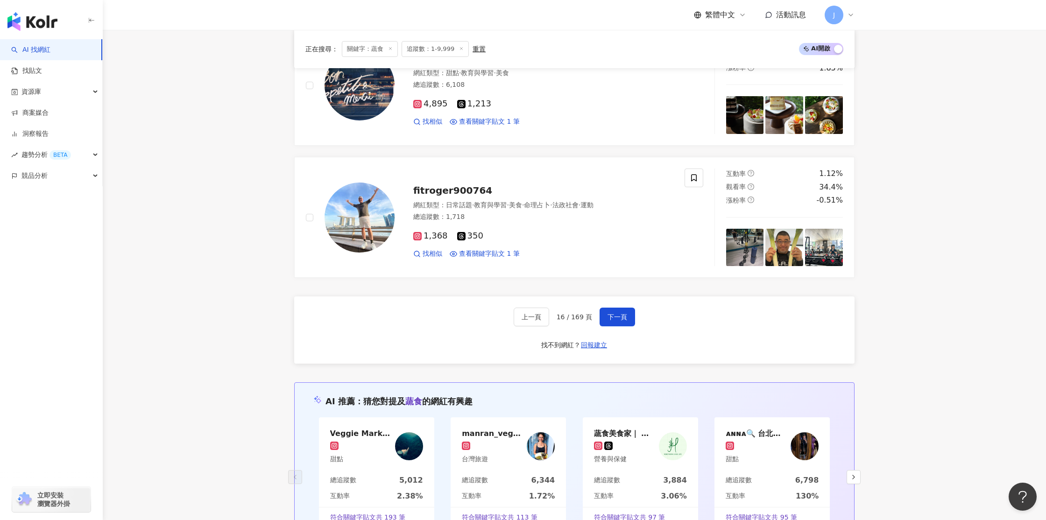
scroll to position [1500, 0]
click at [606, 324] on button "下一頁" at bounding box center [616, 318] width 35 height 19
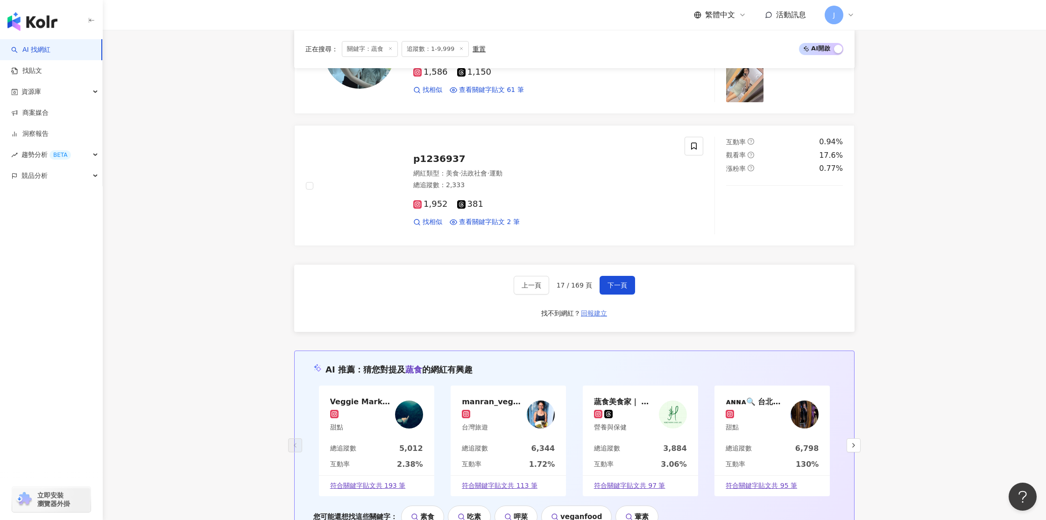
scroll to position [1530, 0]
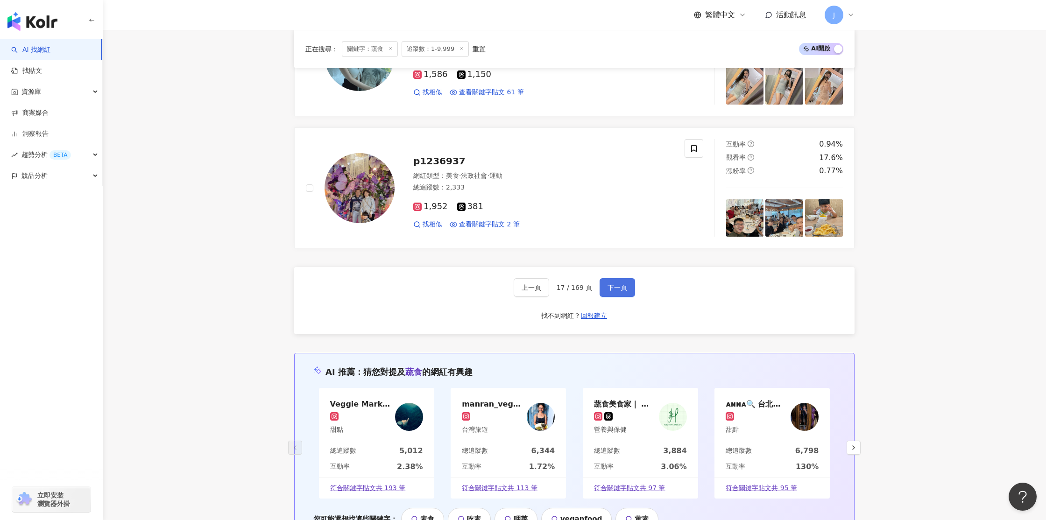
click at [609, 291] on span "下一頁" at bounding box center [617, 287] width 20 height 7
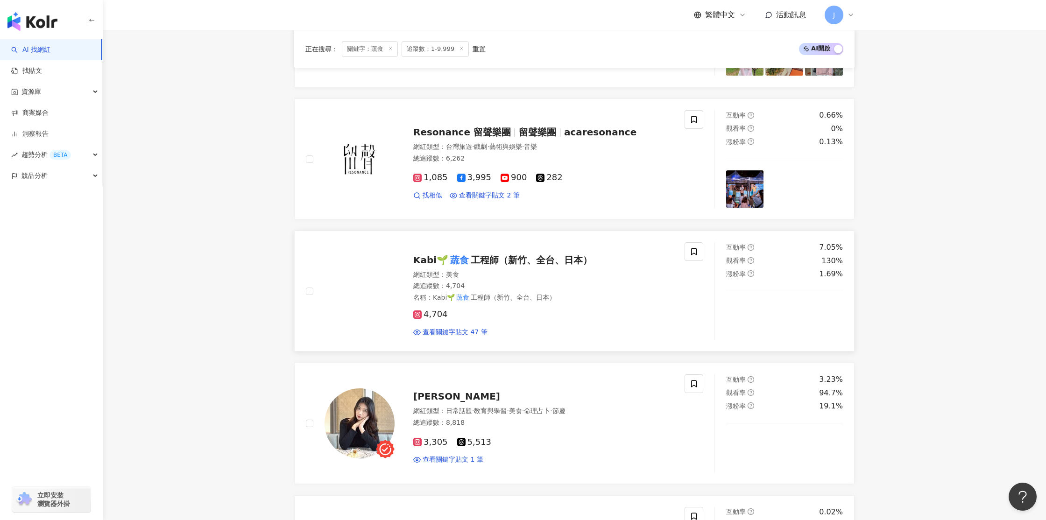
scroll to position [524, 0]
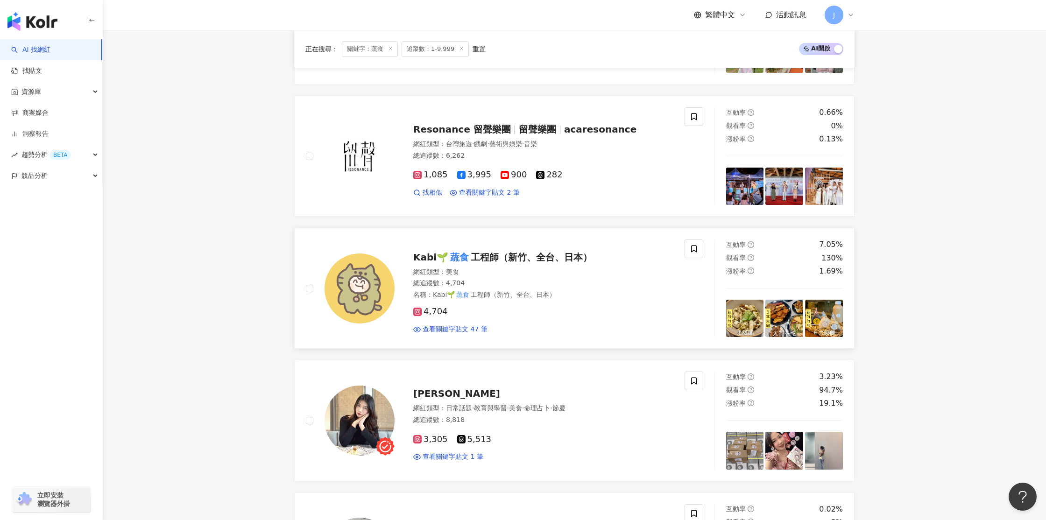
click at [448, 255] on mark "蔬食" at bounding box center [459, 257] width 22 height 15
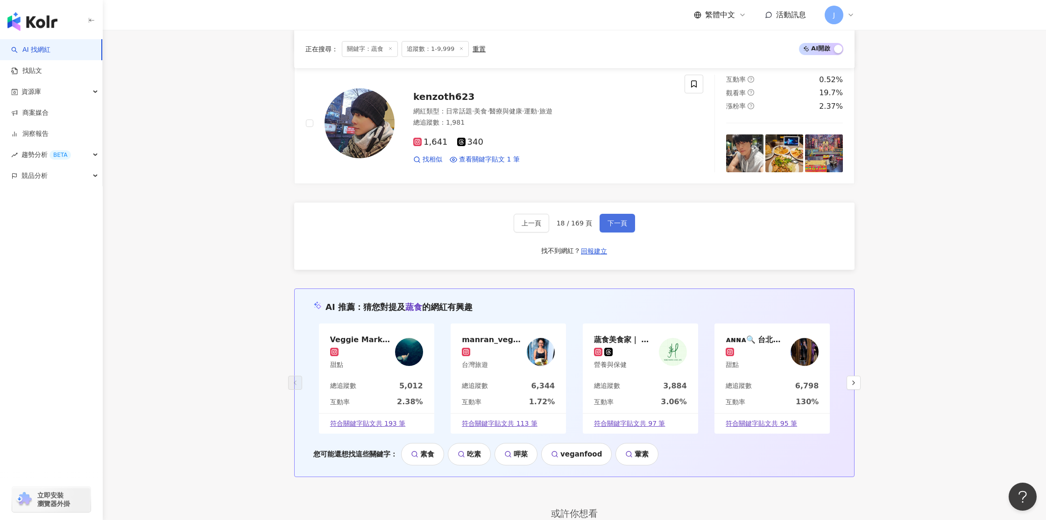
click at [623, 227] on span "下一頁" at bounding box center [617, 222] width 20 height 7
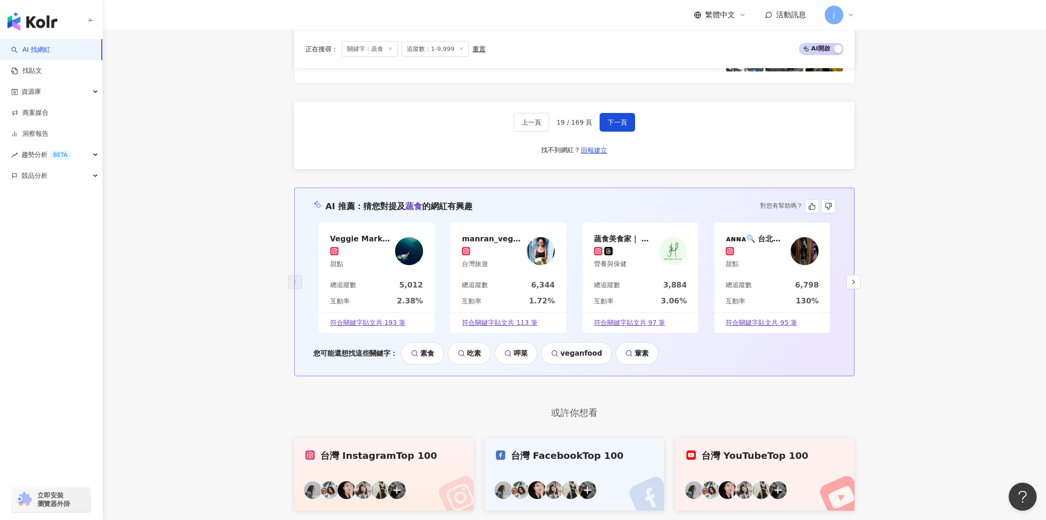
scroll to position [1714, 0]
click at [629, 129] on button "下一頁" at bounding box center [616, 123] width 35 height 19
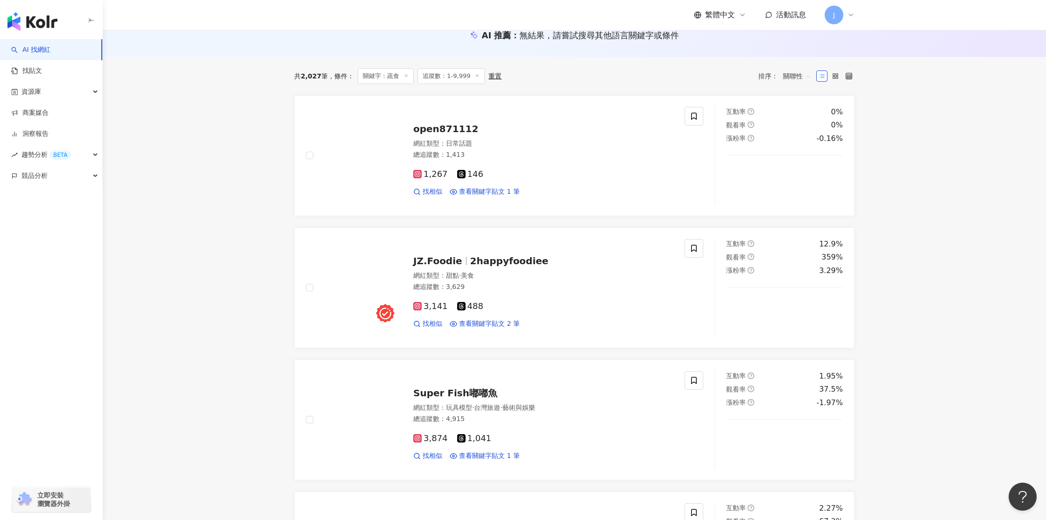
scroll to position [0, 0]
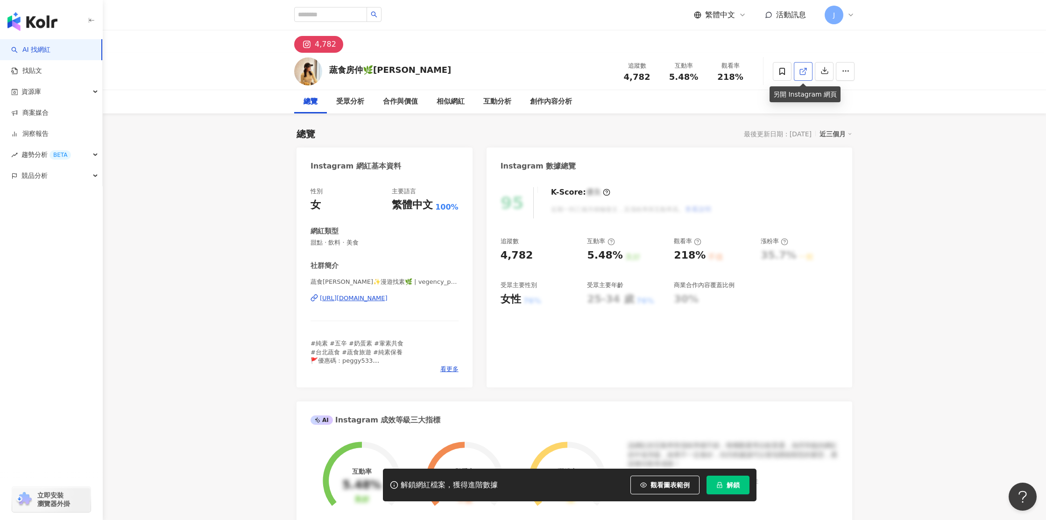
click at [803, 74] on icon at bounding box center [802, 71] width 5 height 5
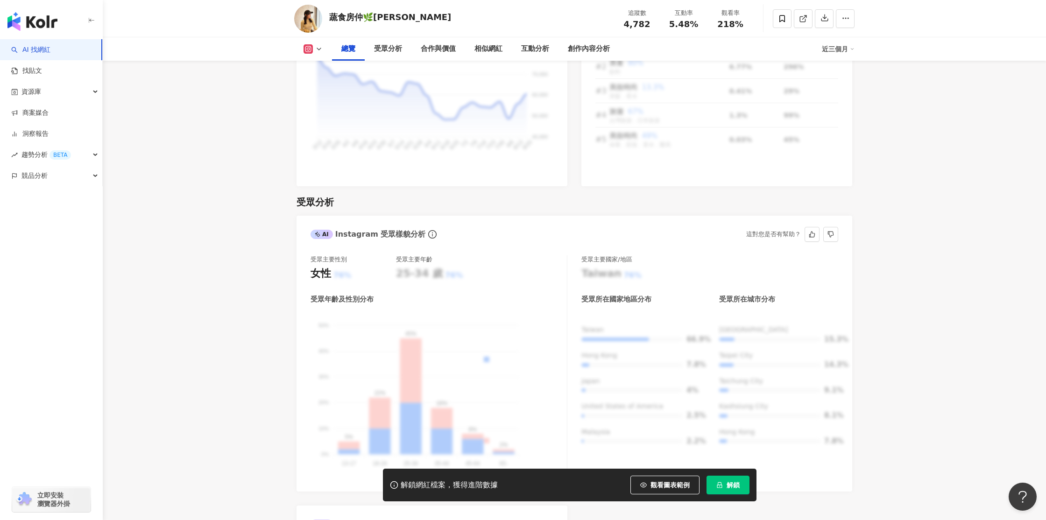
scroll to position [697, 0]
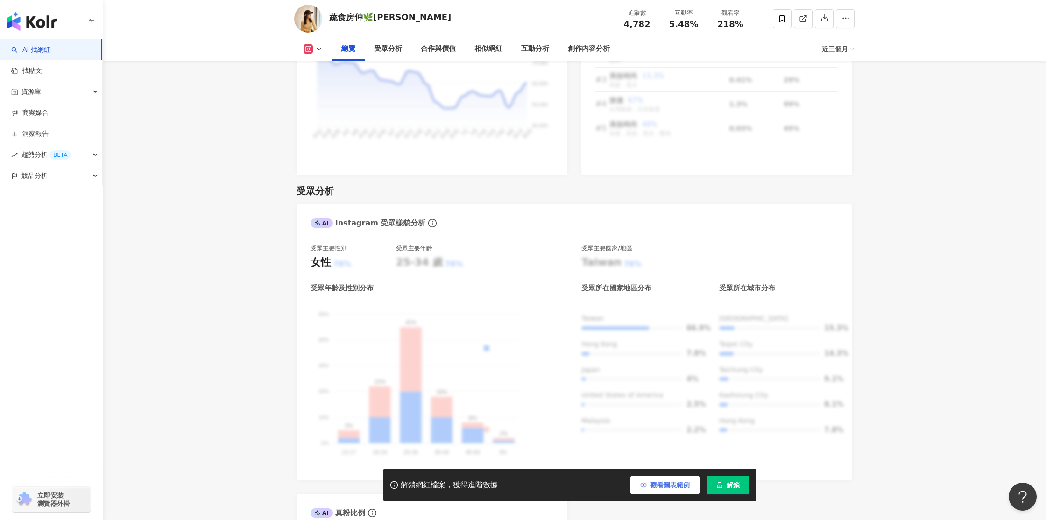
click at [656, 487] on span "觀看圖表範例" at bounding box center [669, 484] width 39 height 7
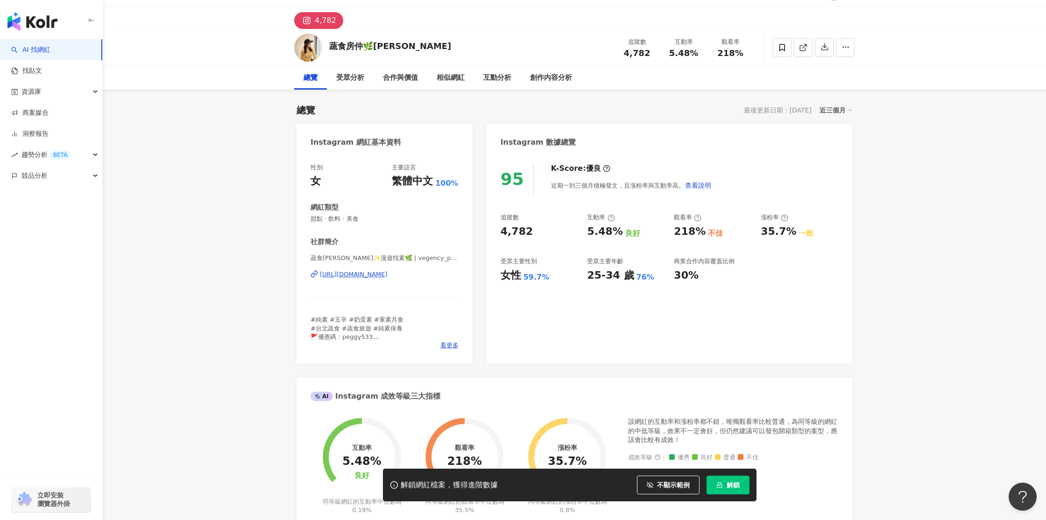
scroll to position [0, 0]
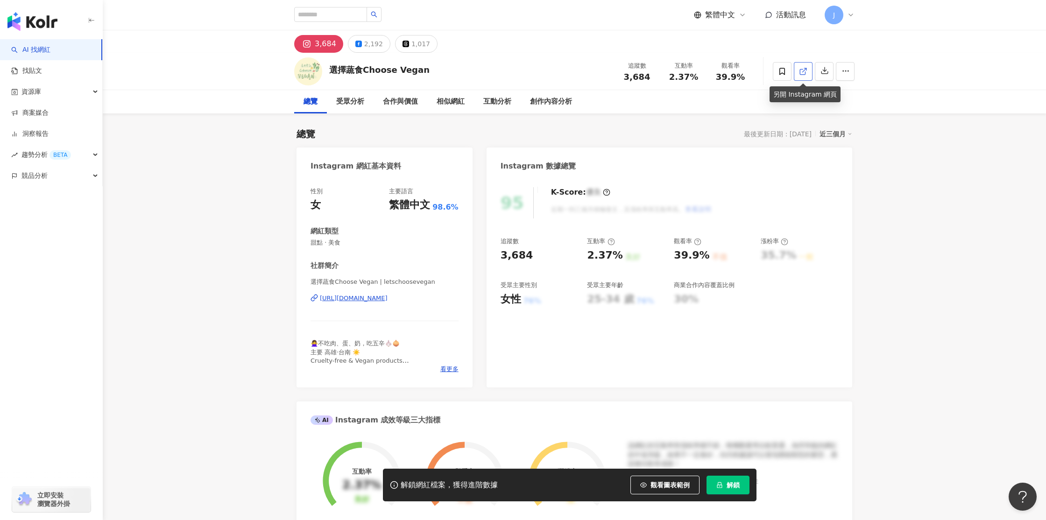
click at [804, 72] on icon at bounding box center [803, 71] width 8 height 8
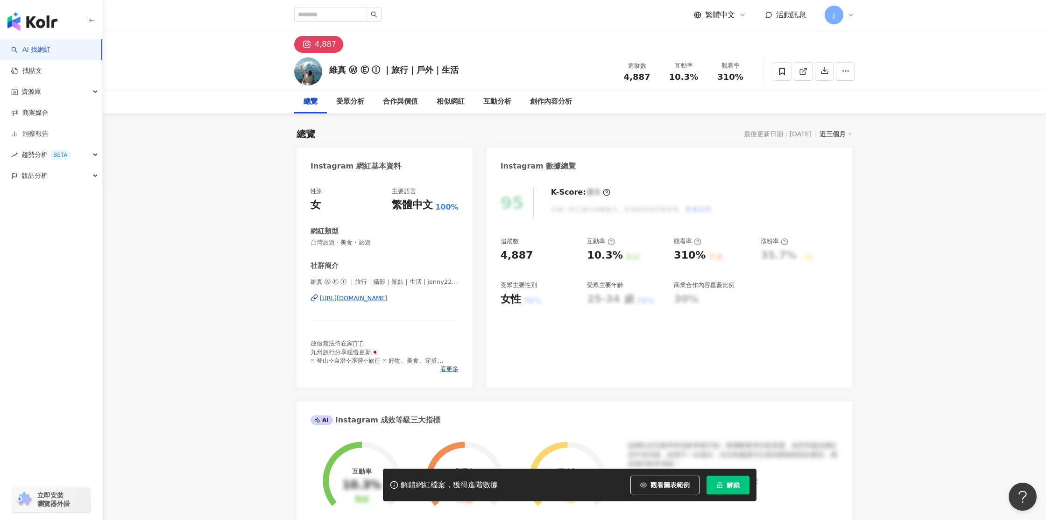
scroll to position [4, 0]
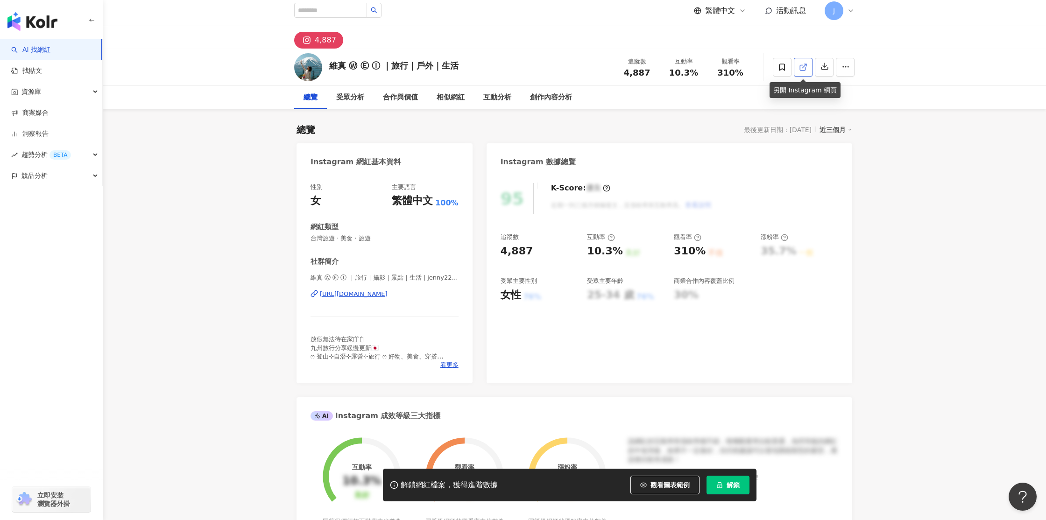
click at [807, 69] on link at bounding box center [803, 67] width 19 height 19
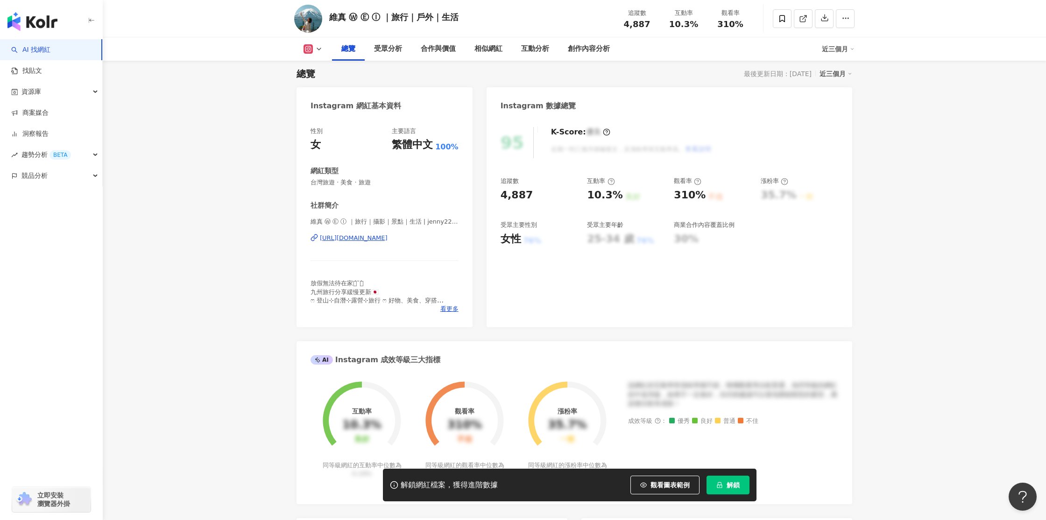
scroll to position [63, 0]
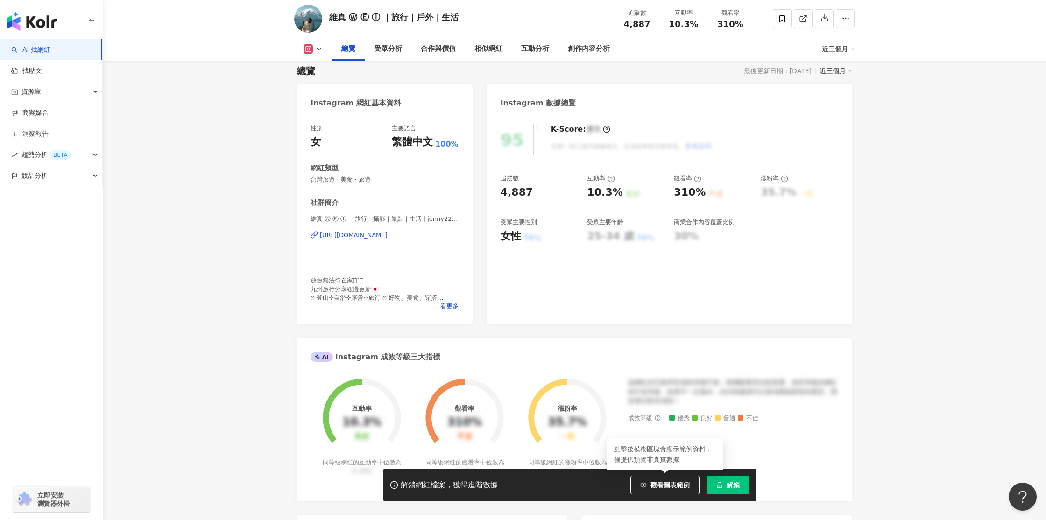
drag, startPoint x: 658, startPoint y: 486, endPoint x: 837, endPoint y: 284, distance: 269.6
click at [658, 486] on span "觀看圖表範例" at bounding box center [669, 484] width 39 height 7
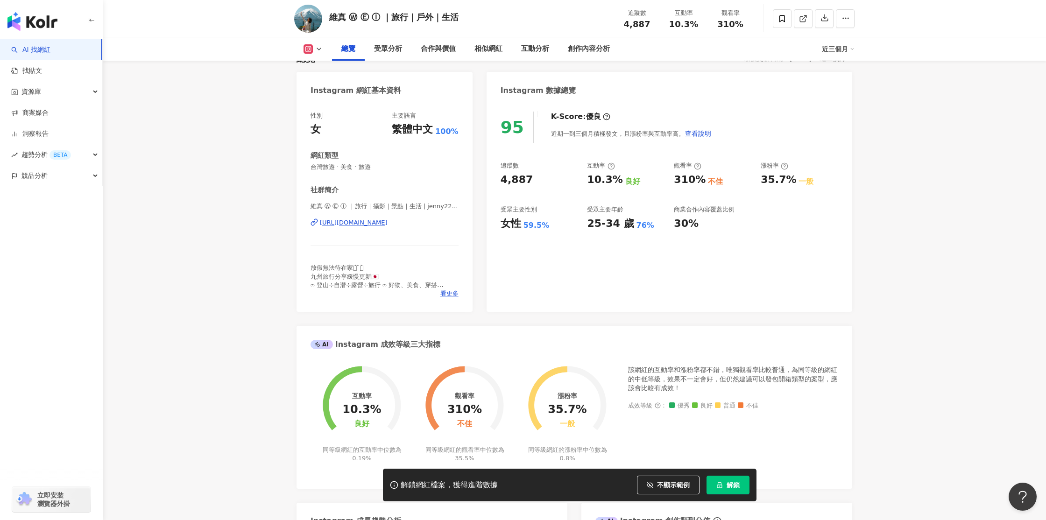
scroll to position [35, 0]
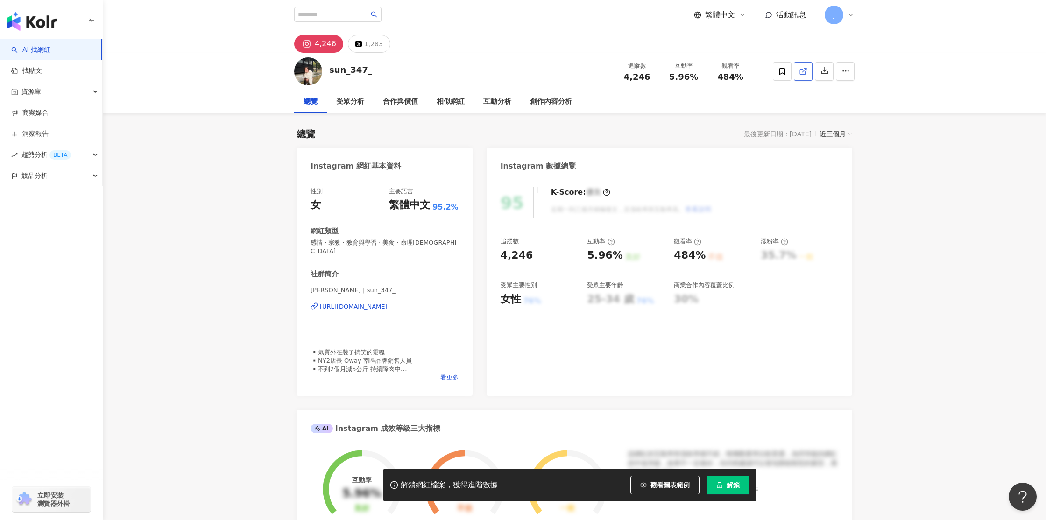
click at [805, 73] on icon at bounding box center [803, 71] width 8 height 8
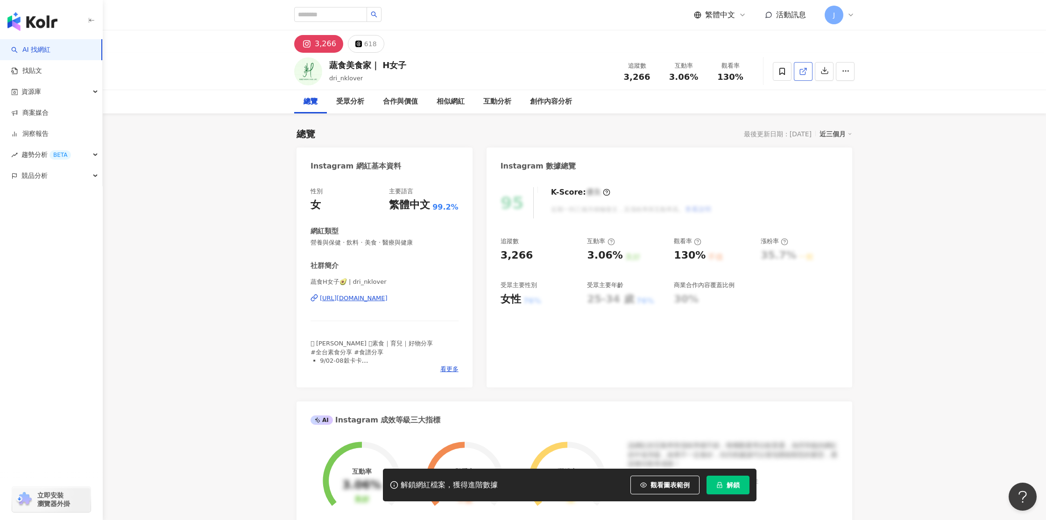
click at [803, 71] on line at bounding box center [805, 70] width 4 height 4
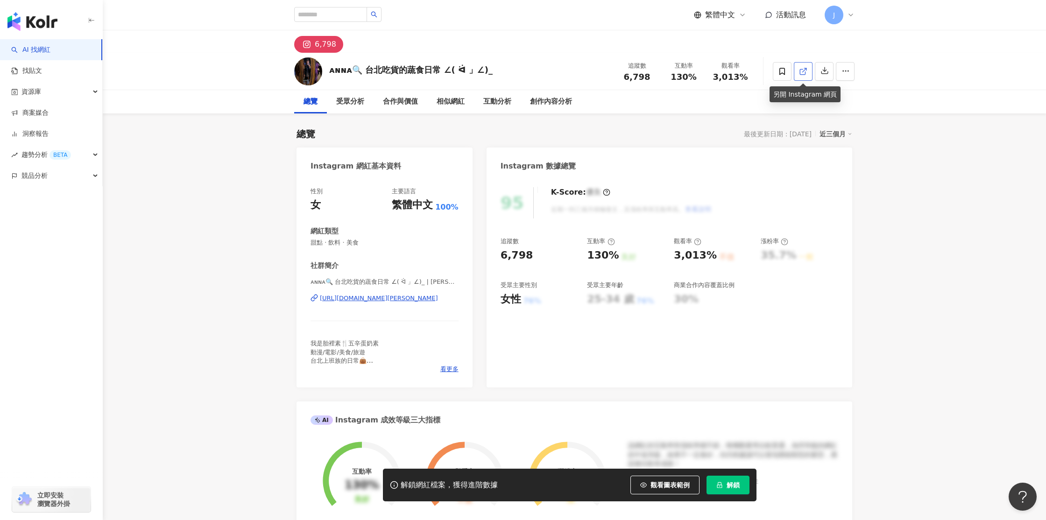
click at [800, 72] on icon at bounding box center [802, 71] width 5 height 5
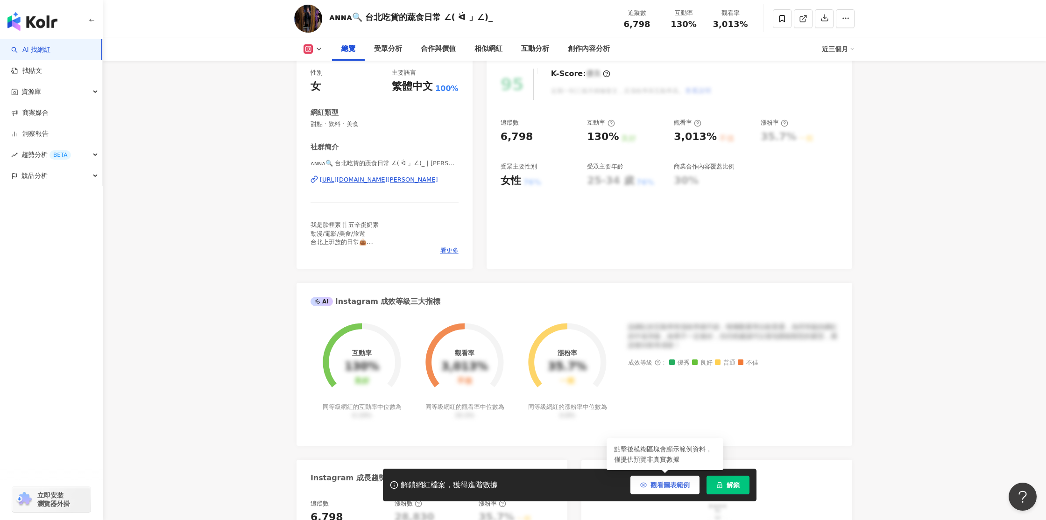
click at [661, 489] on span "觀看圖表範例" at bounding box center [669, 484] width 39 height 7
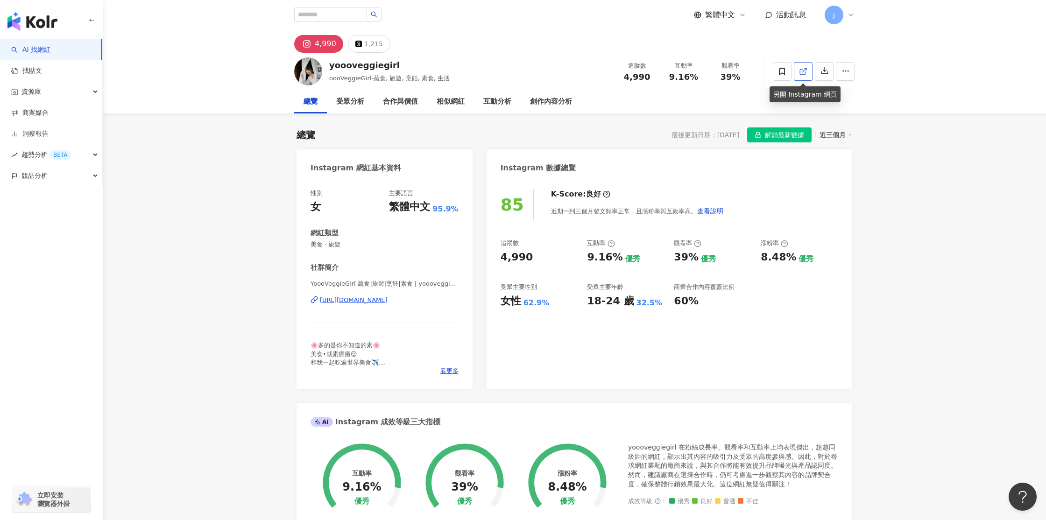
click at [803, 72] on icon at bounding box center [803, 71] width 8 height 8
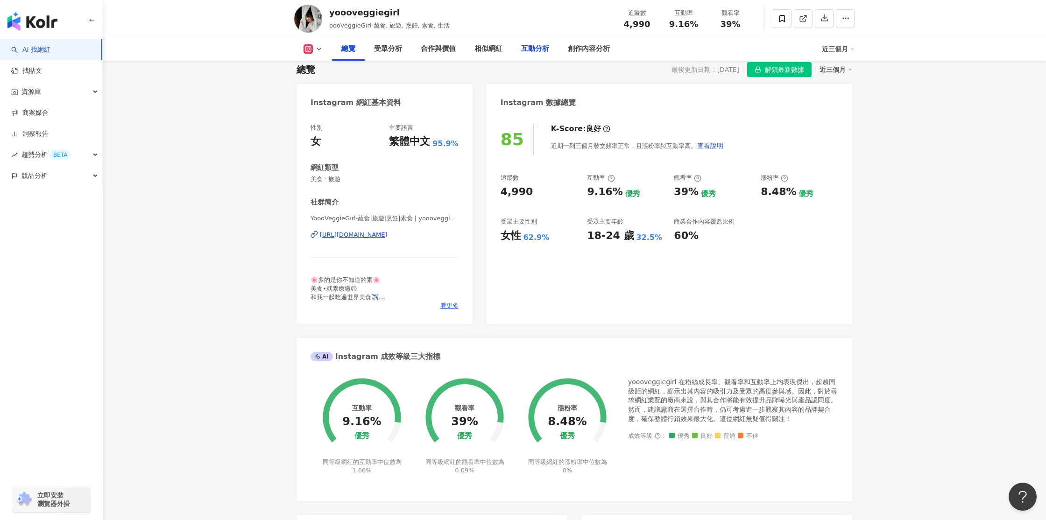
scroll to position [60, 0]
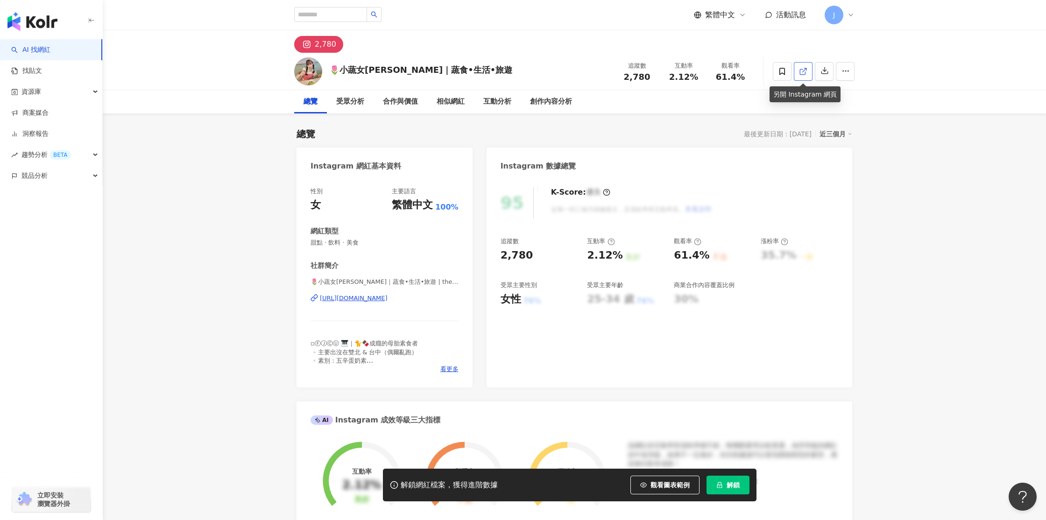
click at [804, 75] on span at bounding box center [803, 71] width 8 height 10
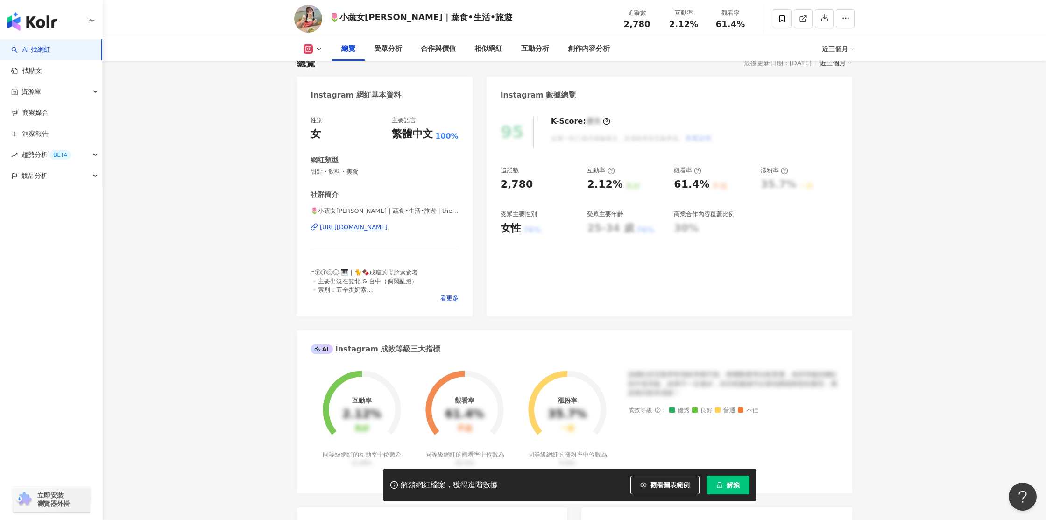
scroll to position [67, 0]
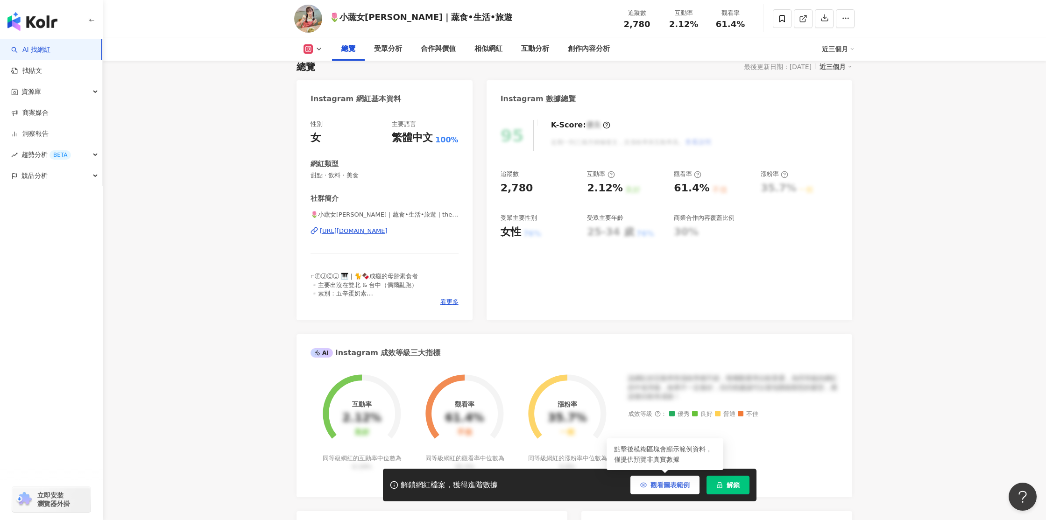
click at [668, 491] on button "觀看圖表範例" at bounding box center [664, 485] width 69 height 19
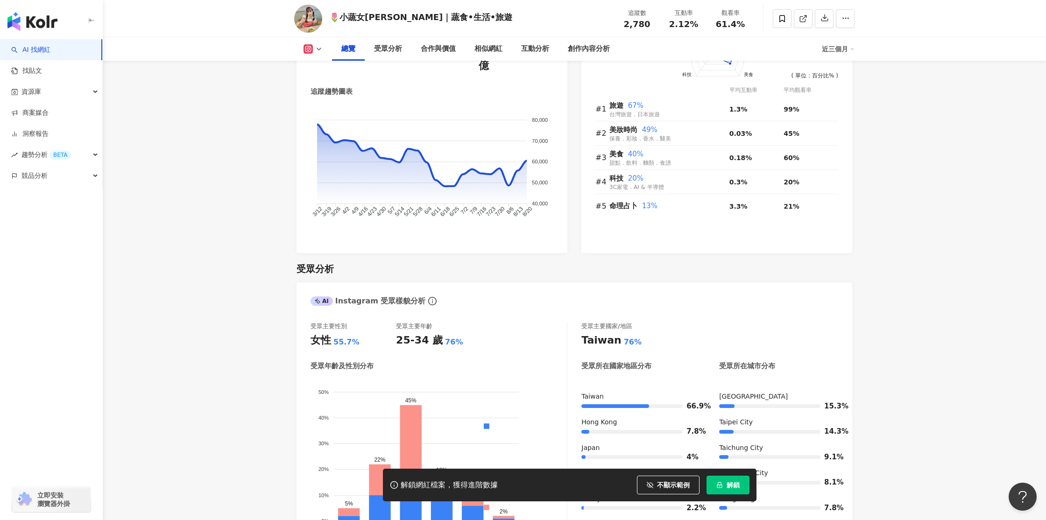
scroll to position [0, 0]
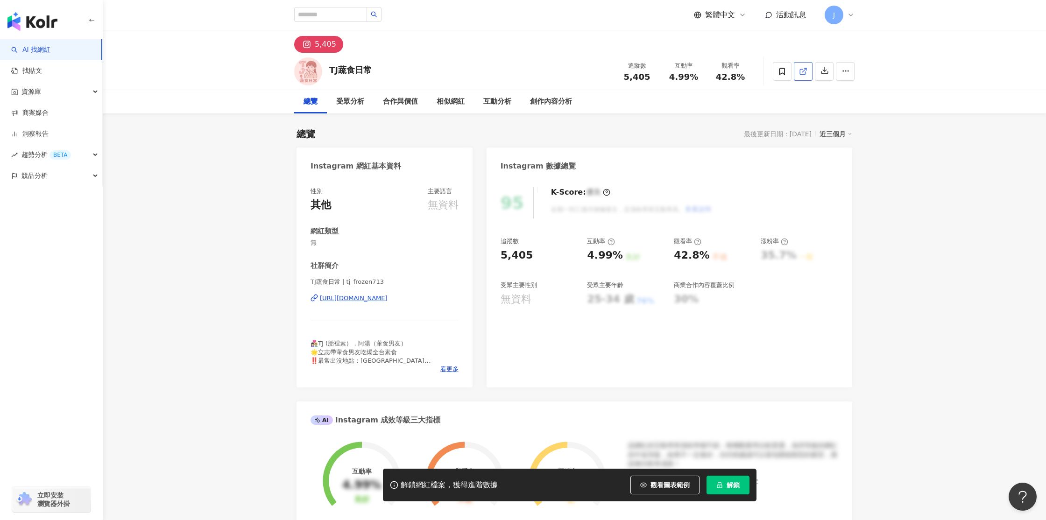
click at [804, 71] on icon at bounding box center [803, 71] width 8 height 8
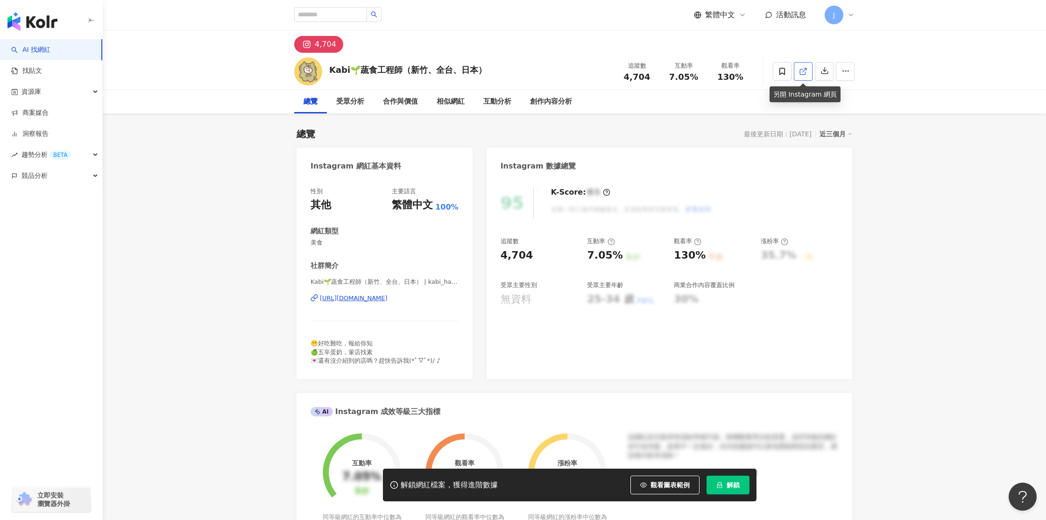
click at [803, 72] on icon at bounding box center [803, 71] width 8 height 8
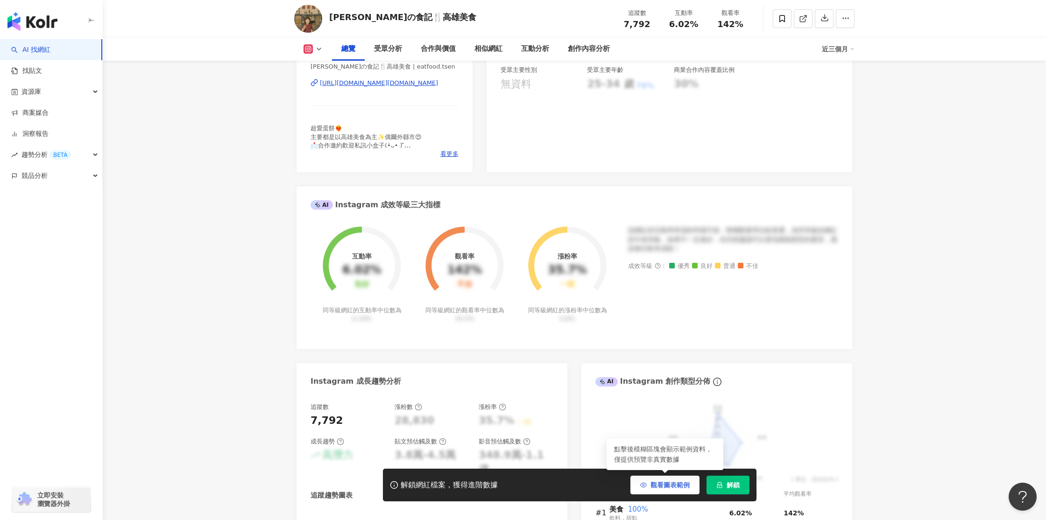
click at [659, 486] on span "觀看圖表範例" at bounding box center [669, 484] width 39 height 7
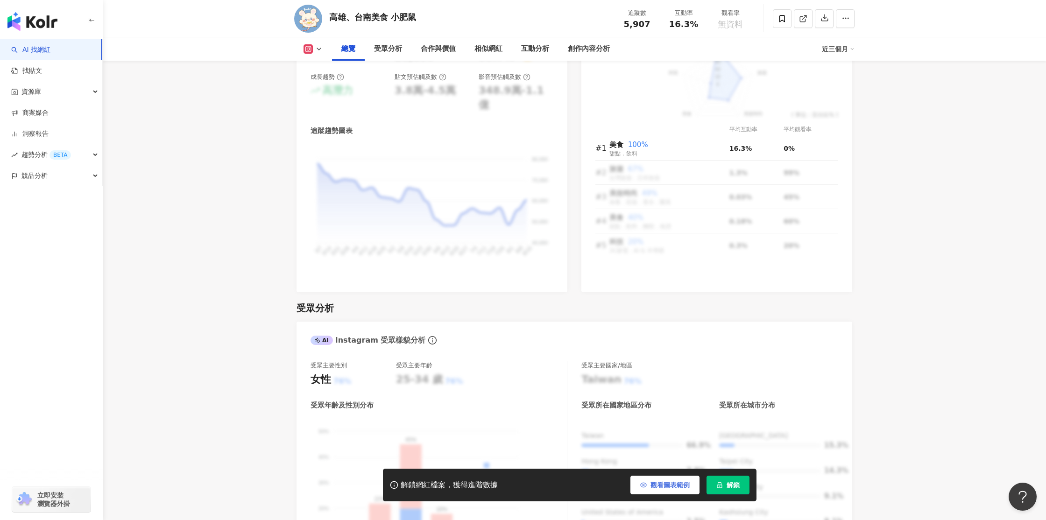
scroll to position [521, 0]
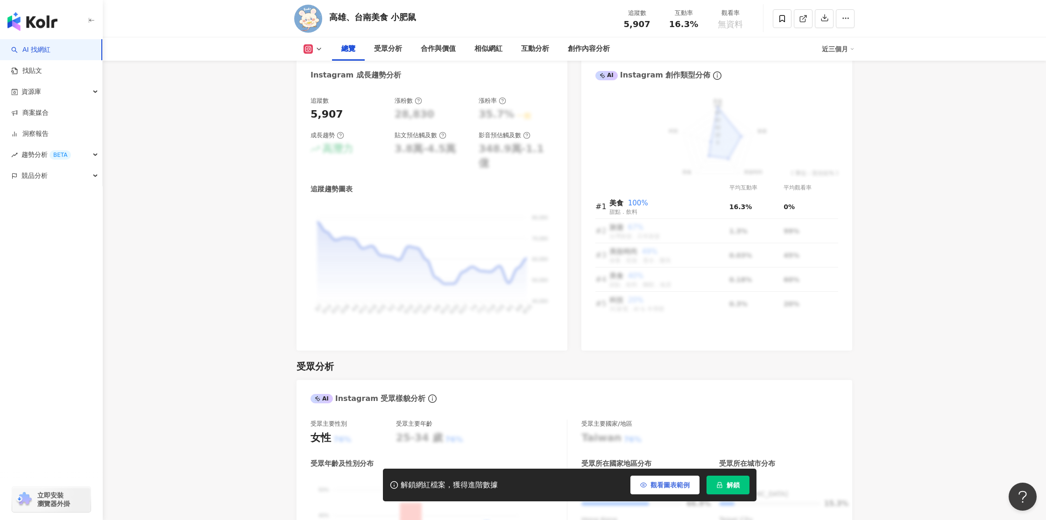
click at [664, 486] on span "觀看圖表範例" at bounding box center [669, 484] width 39 height 7
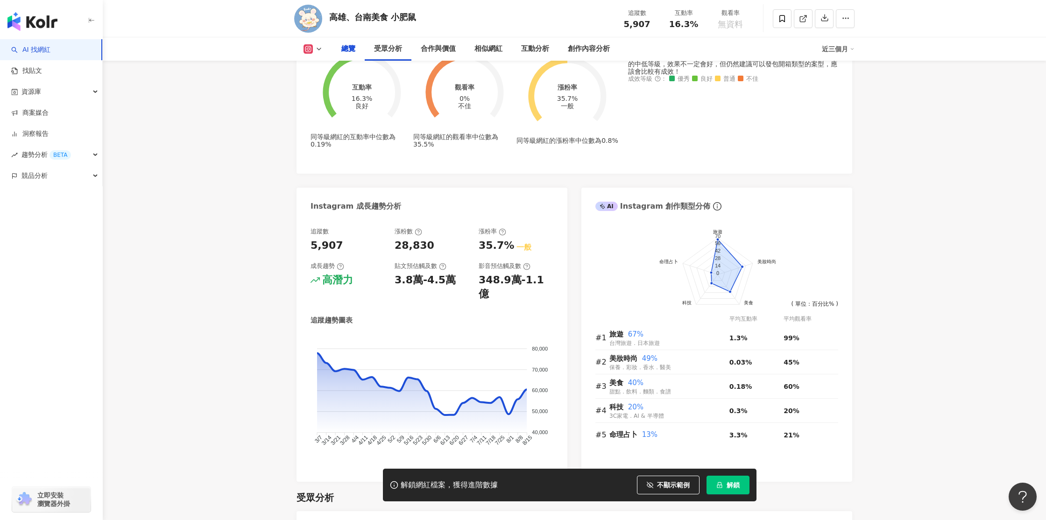
scroll to position [0, 0]
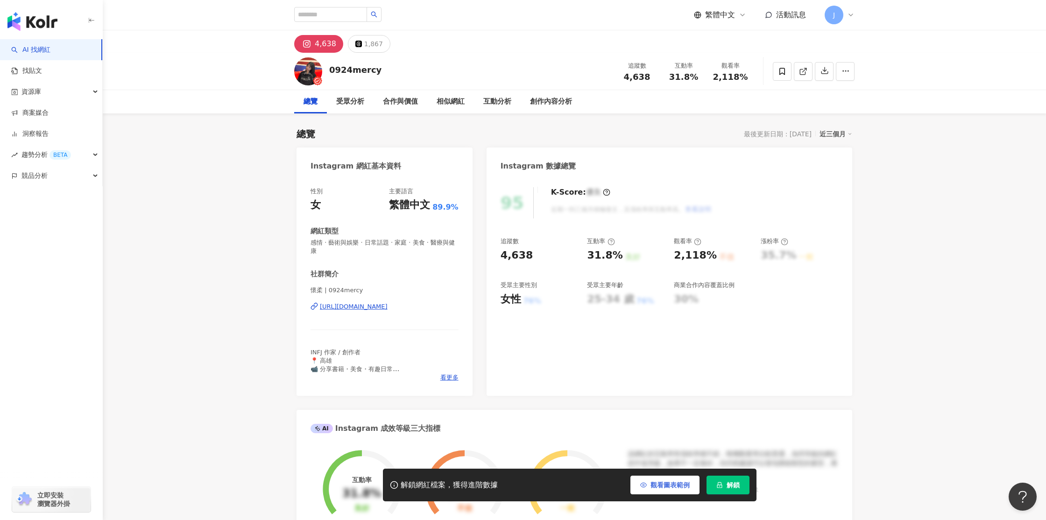
click at [661, 481] on span "觀看圖表範例" at bounding box center [669, 484] width 39 height 7
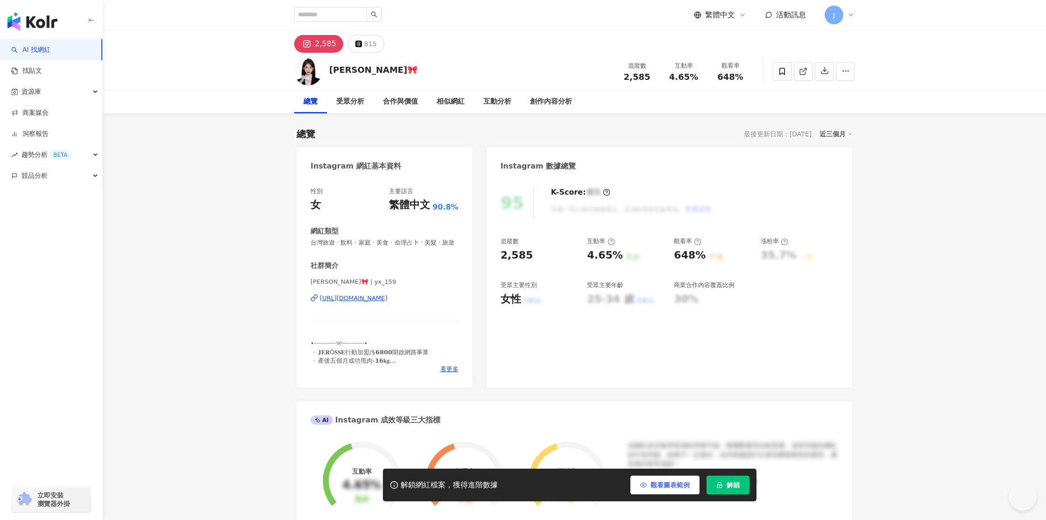
click at [653, 486] on span "觀看圖表範例" at bounding box center [669, 484] width 39 height 7
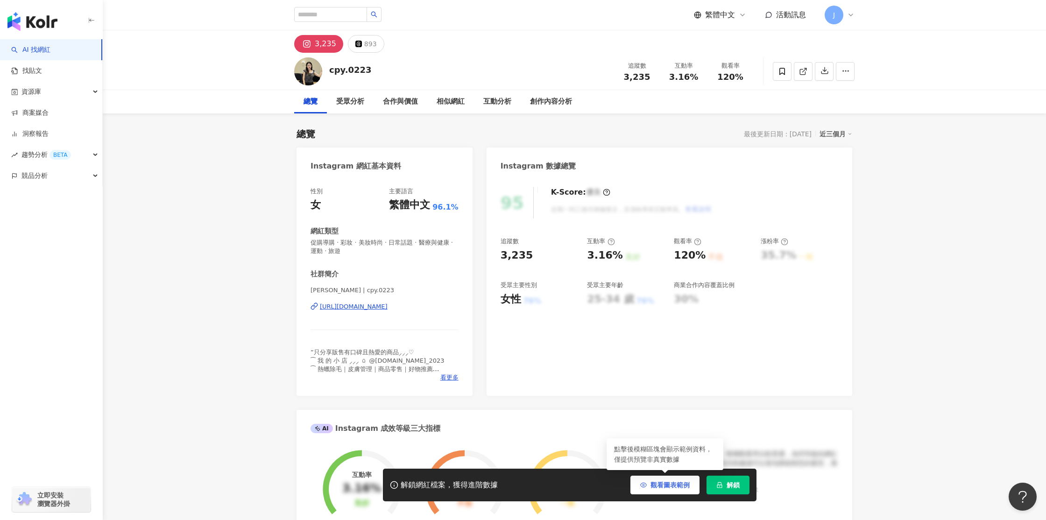
click at [668, 489] on span "觀看圖表範例" at bounding box center [669, 484] width 39 height 7
